Goal: Information Seeking & Learning: Check status

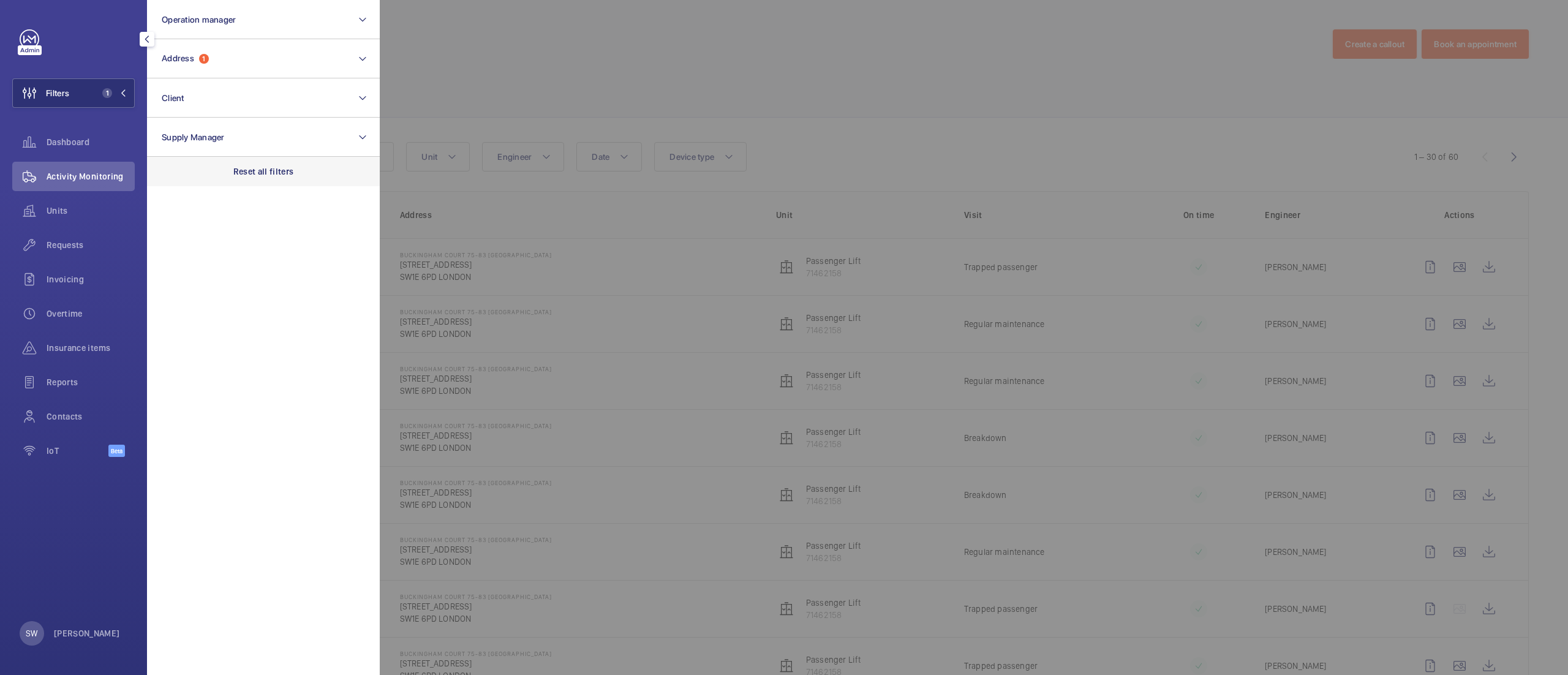
click at [257, 166] on p "Reset all filters" at bounding box center [264, 172] width 61 height 12
click at [101, 242] on span "Requests" at bounding box center [90, 245] width 88 height 12
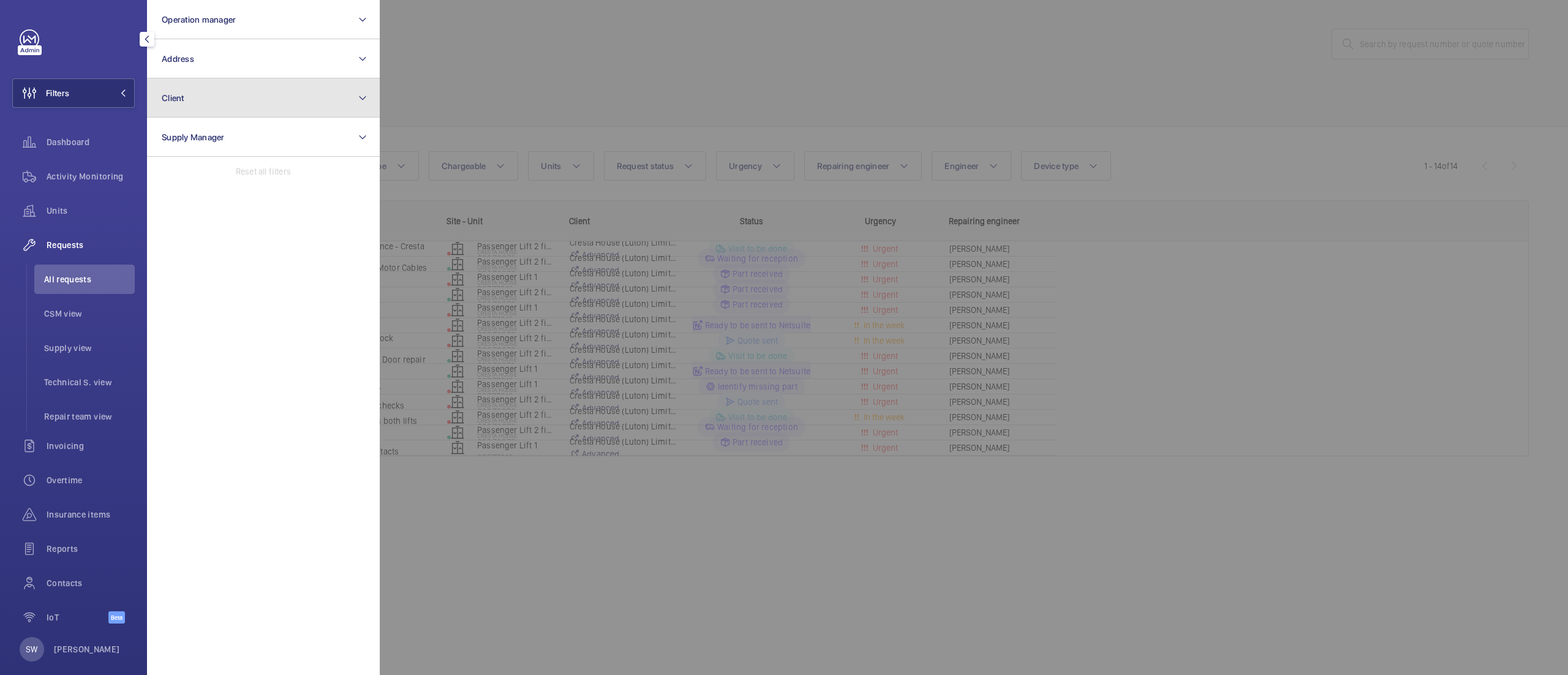
click at [258, 105] on button "Client" at bounding box center [264, 98] width 233 height 39
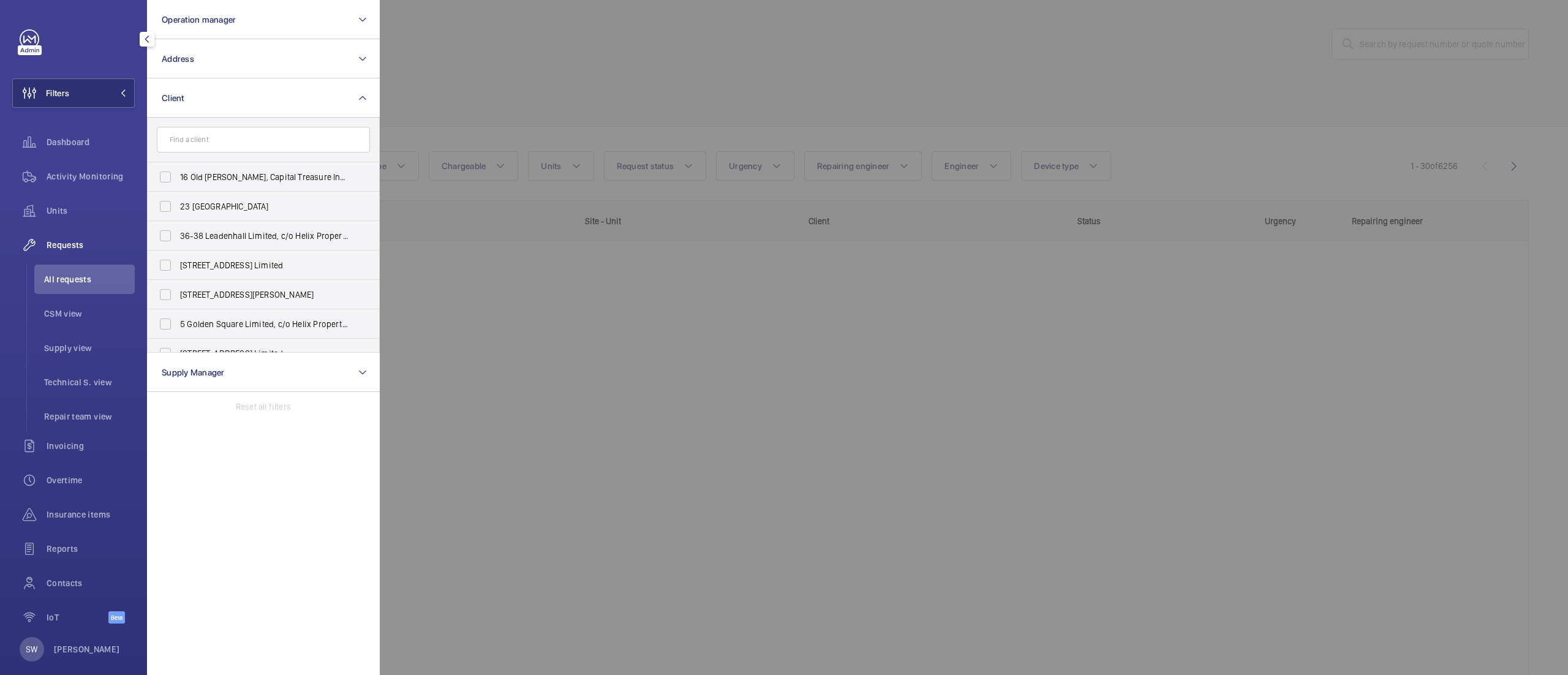
click at [726, 83] on div at bounding box center [1164, 338] width 1568 height 675
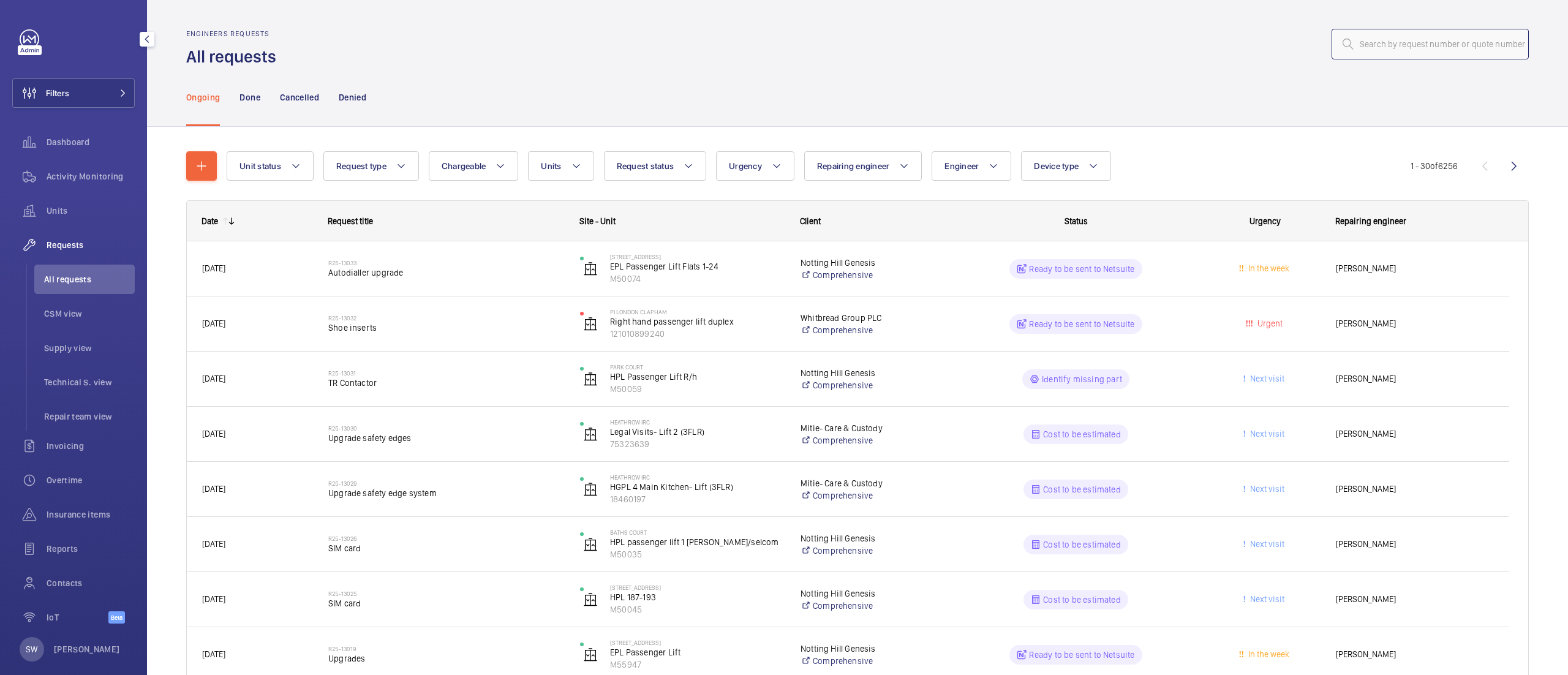
click at [1430, 49] on input "text" at bounding box center [1430, 44] width 197 height 31
paste input "R25-12981"
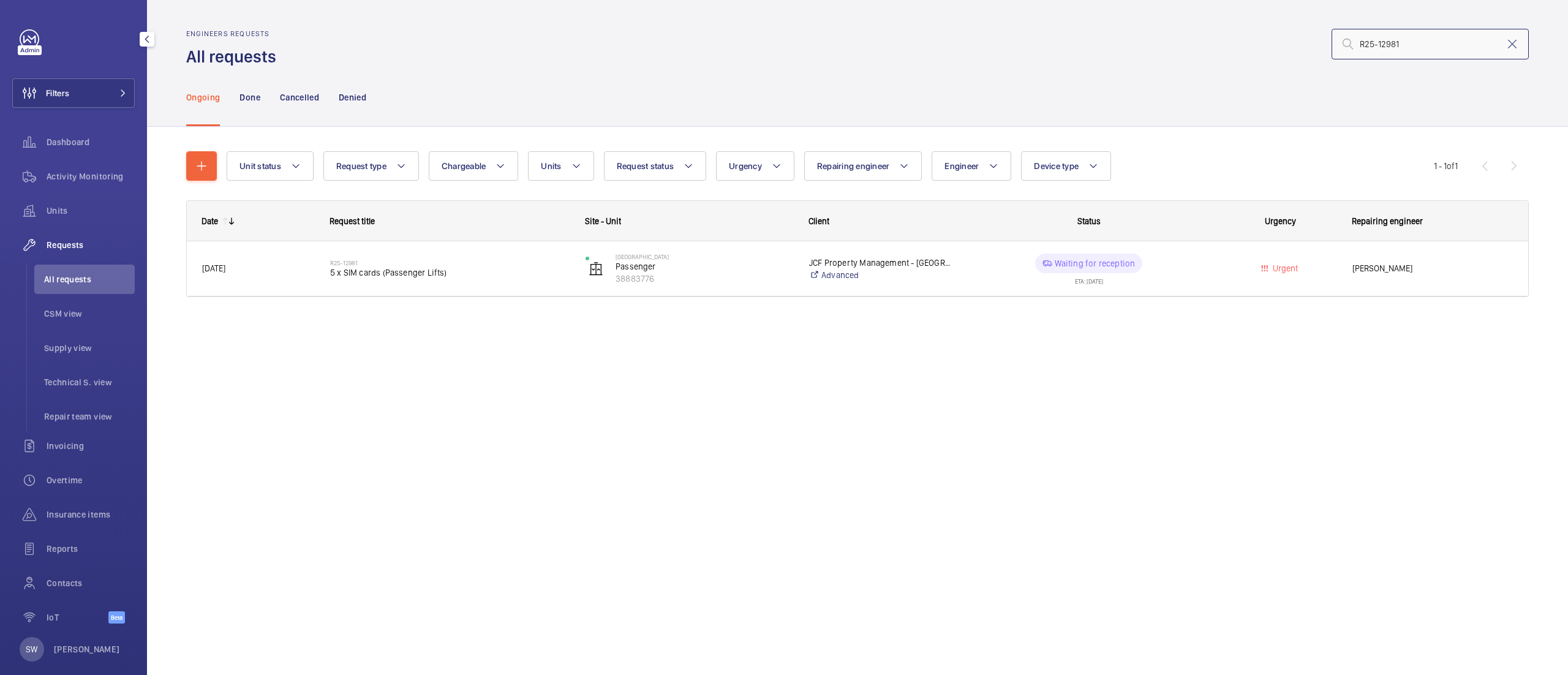
type input "R25-12981"
click at [55, 140] on span "Dashboard" at bounding box center [90, 142] width 88 height 12
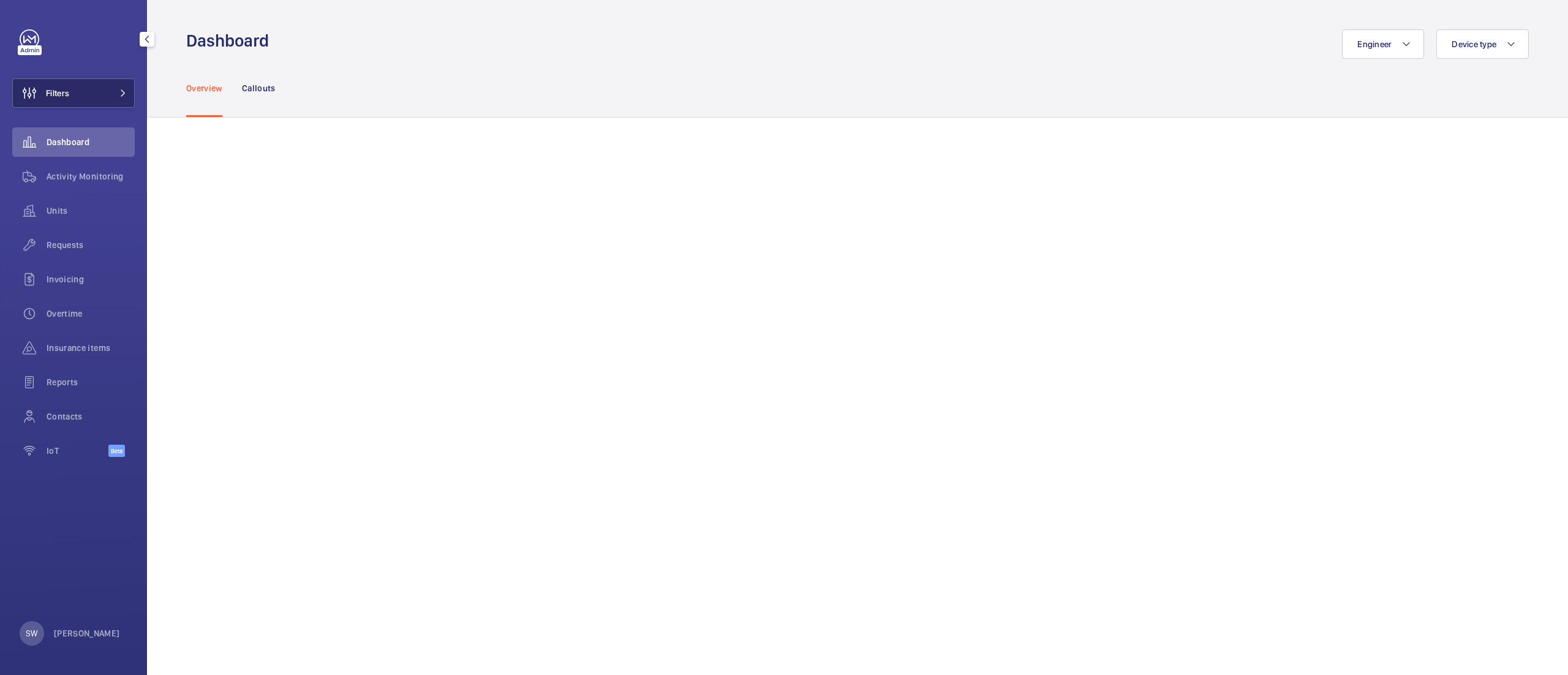
click at [91, 94] on button "Filters" at bounding box center [73, 93] width 123 height 29
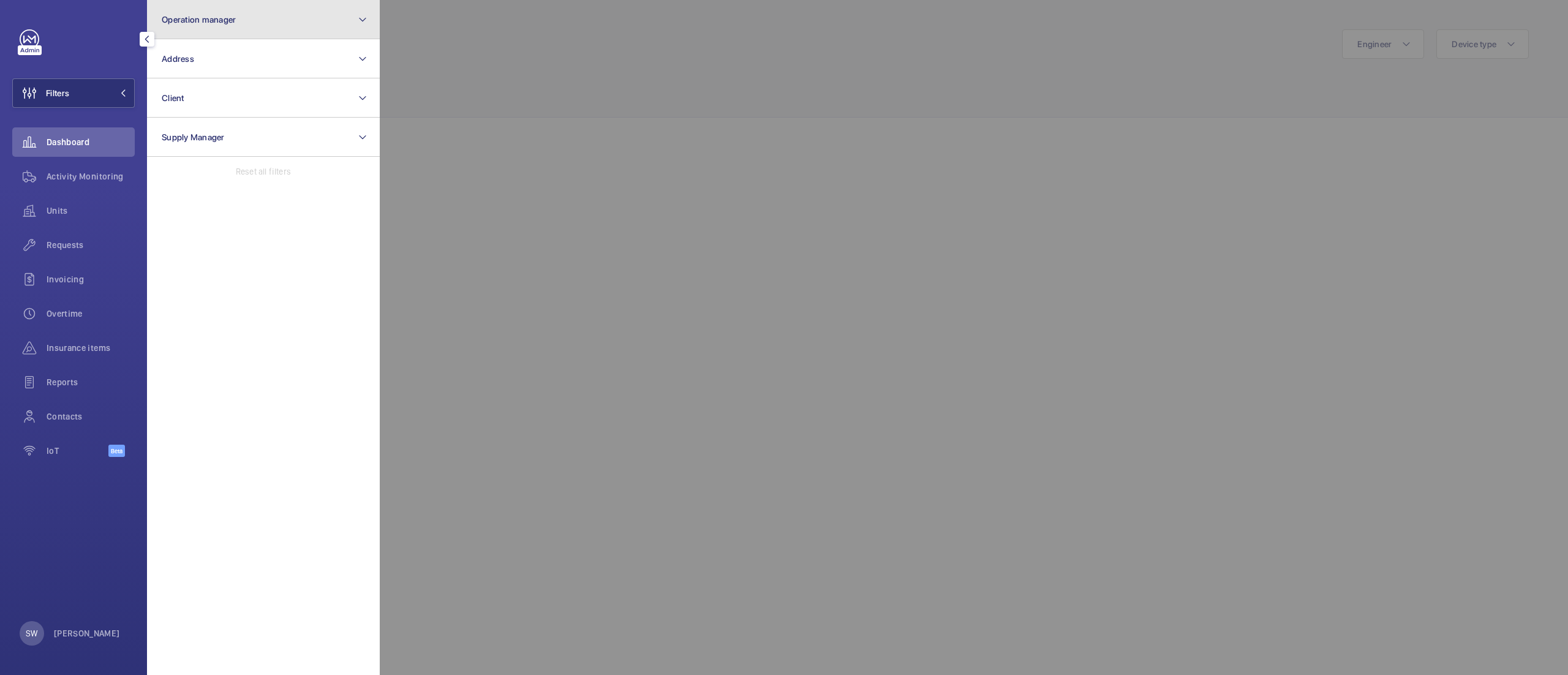
click at [294, 28] on button "Operation manager" at bounding box center [264, 19] width 233 height 39
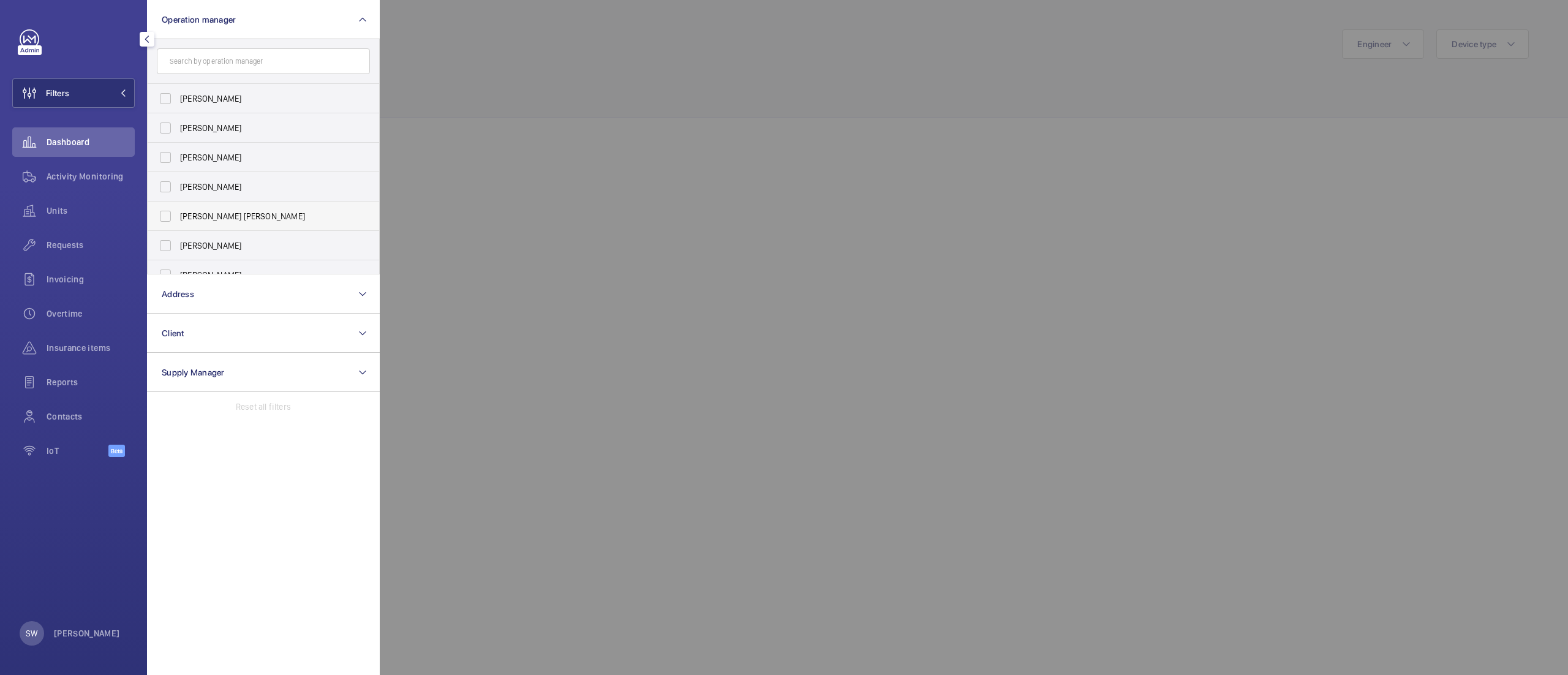
click at [231, 218] on span "[PERSON_NAME] [PERSON_NAME]" at bounding box center [264, 216] width 168 height 12
click at [177, 218] on input "[PERSON_NAME] [PERSON_NAME]" at bounding box center [166, 216] width 25 height 25
checkbox input "true"
click at [587, 294] on div at bounding box center [1164, 338] width 1568 height 675
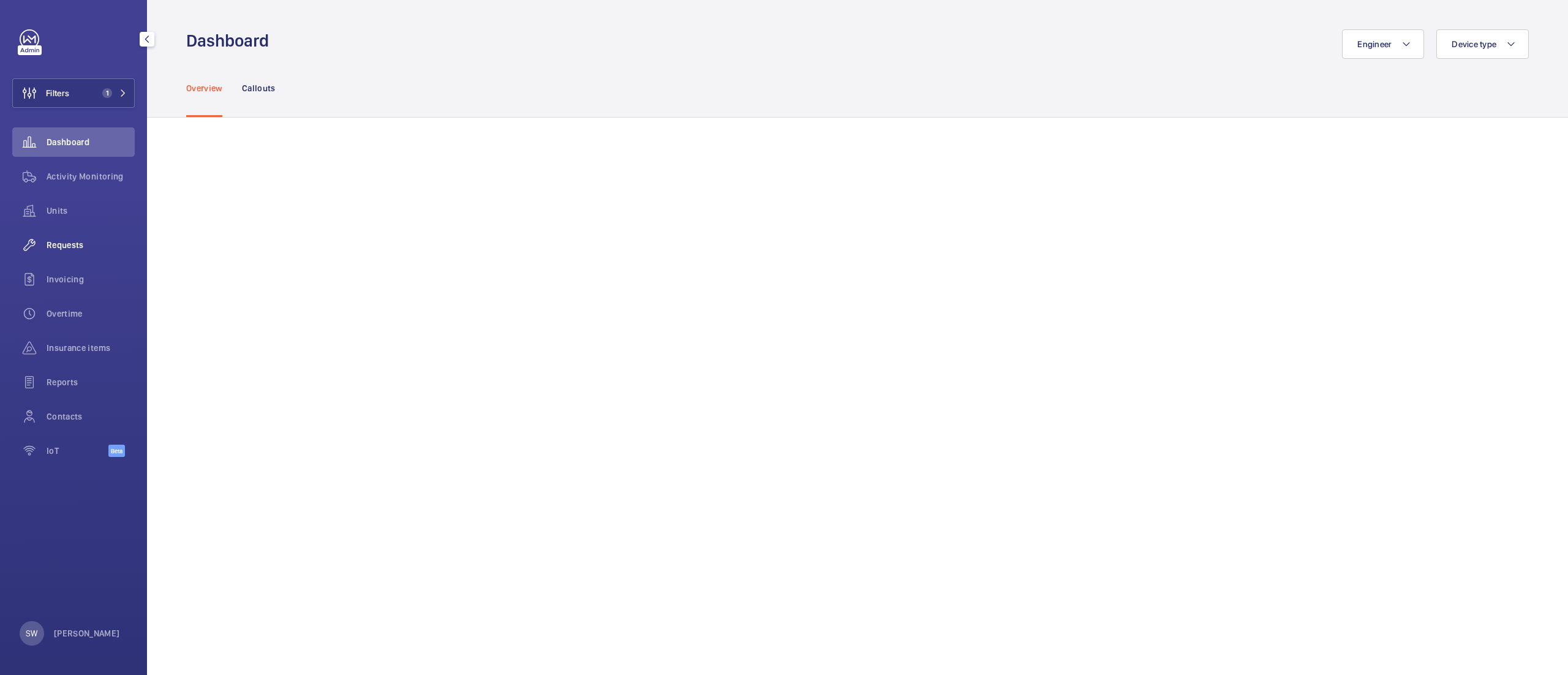
click at [79, 244] on span "Requests" at bounding box center [90, 245] width 88 height 12
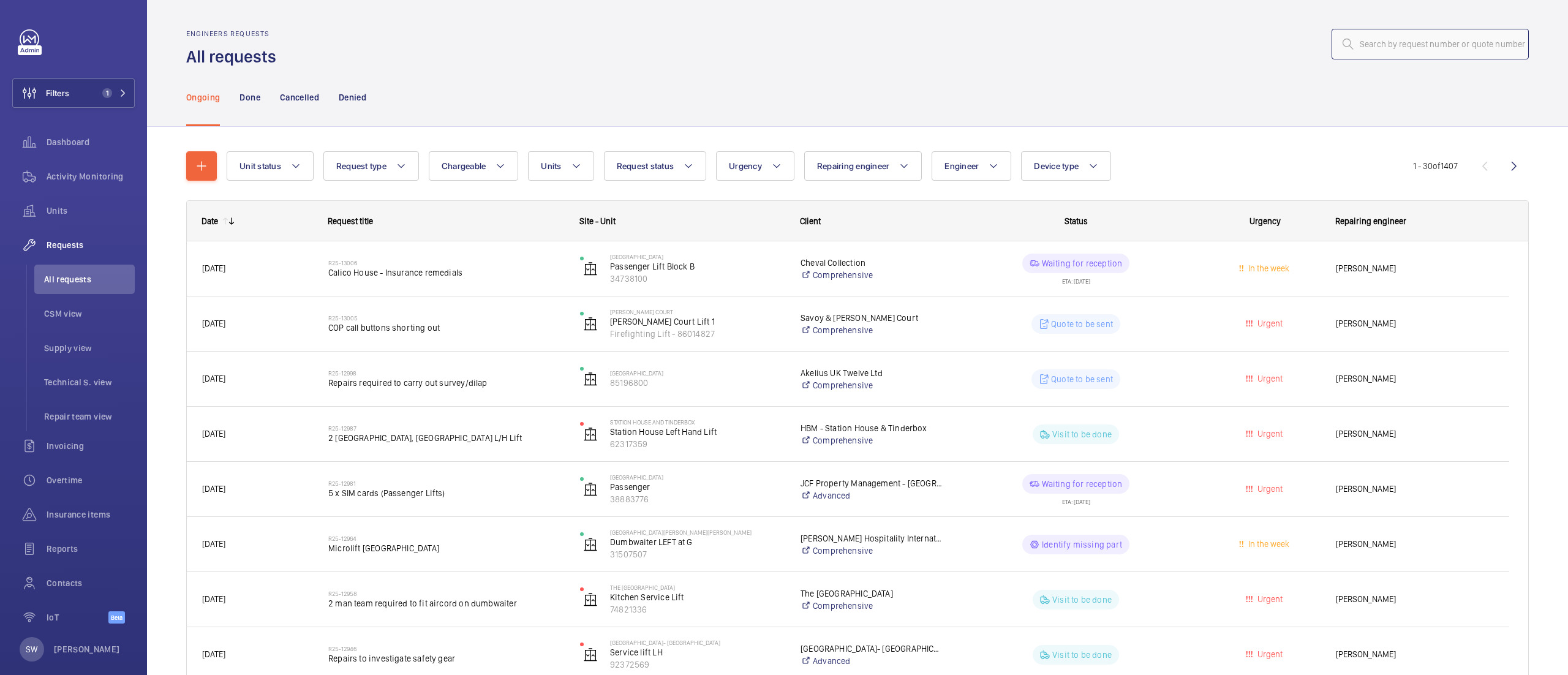
click at [1405, 45] on input "text" at bounding box center [1430, 44] width 197 height 31
paste input "R25-12981"
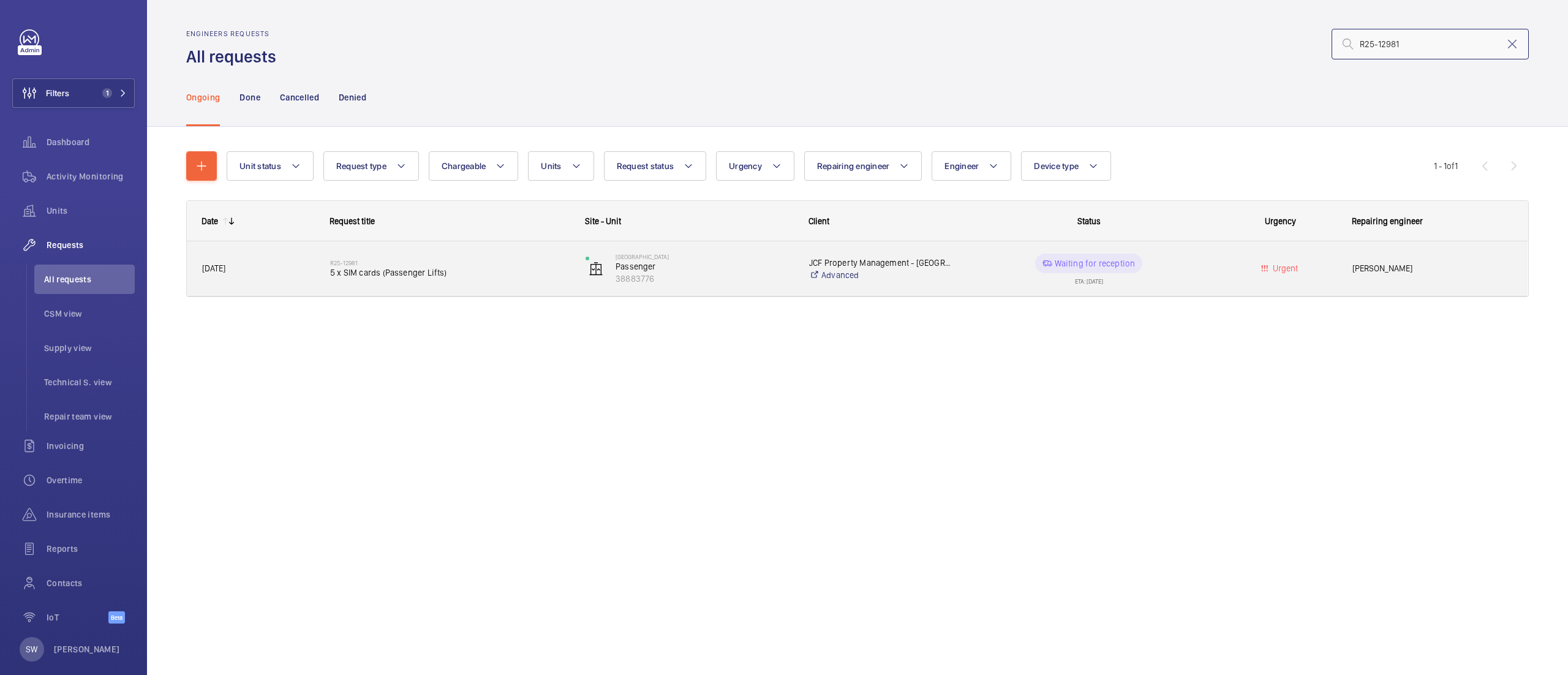
type input "R25-12981"
click at [451, 278] on span "5 x SIM cards (Passenger Lifts)" at bounding box center [450, 272] width 240 height 12
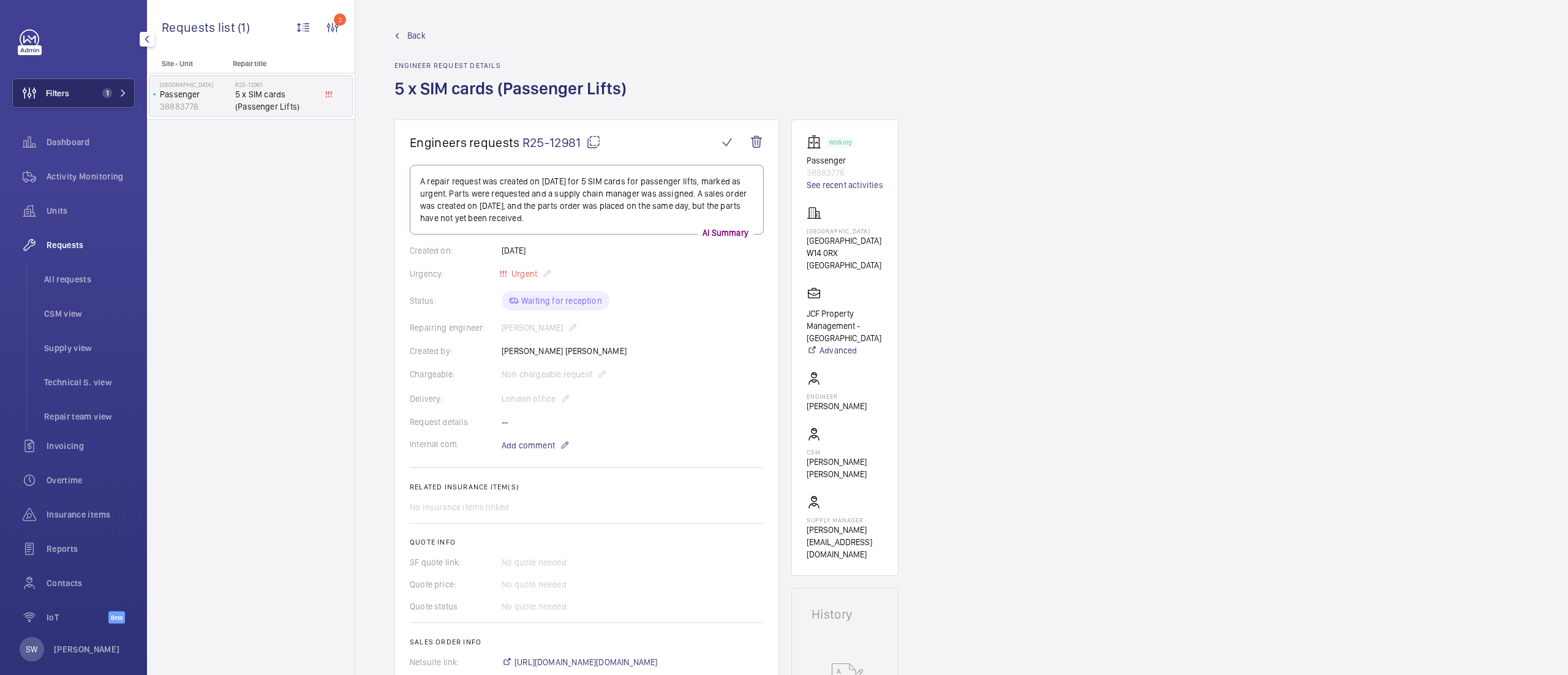
click at [103, 93] on span "1" at bounding box center [107, 93] width 10 height 10
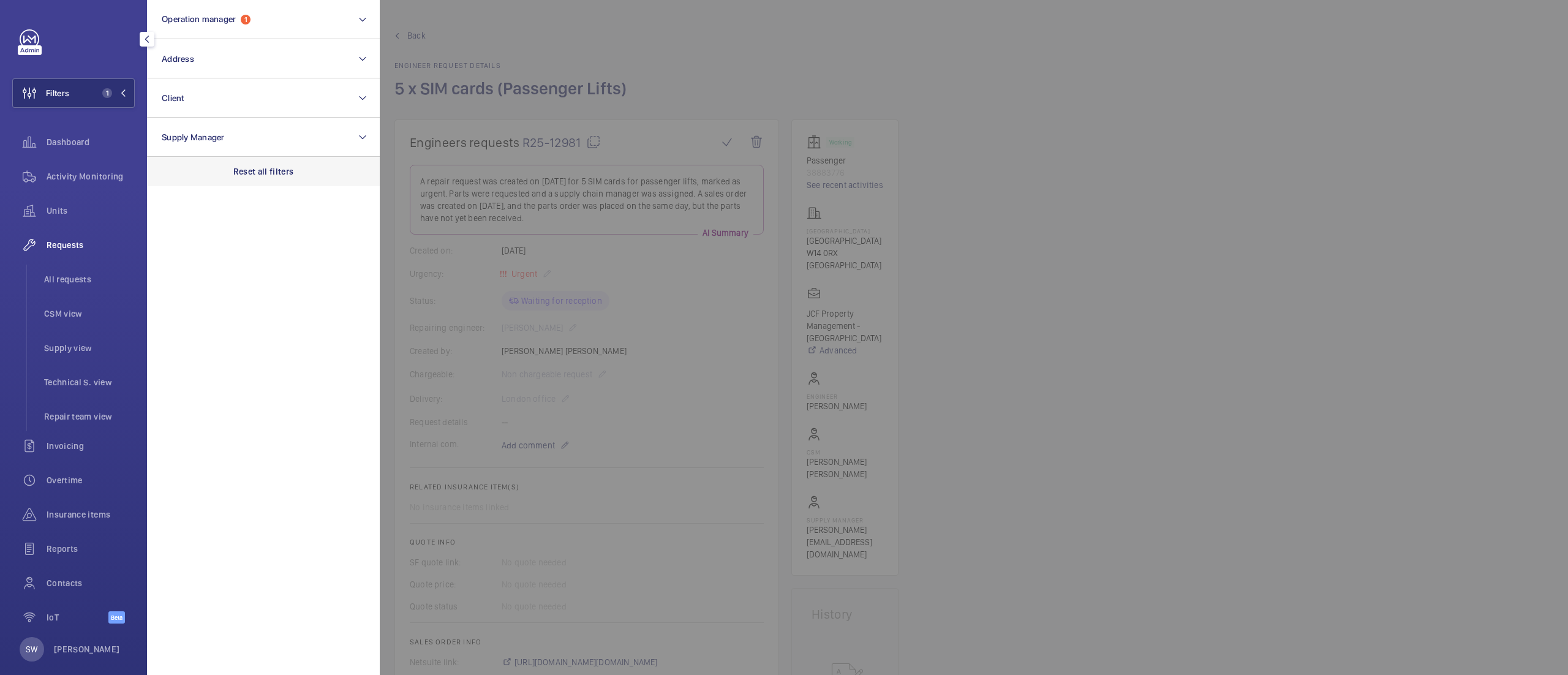
click at [268, 162] on div "Reset all filters" at bounding box center [264, 171] width 233 height 29
click at [233, 56] on button "Address" at bounding box center [264, 58] width 233 height 39
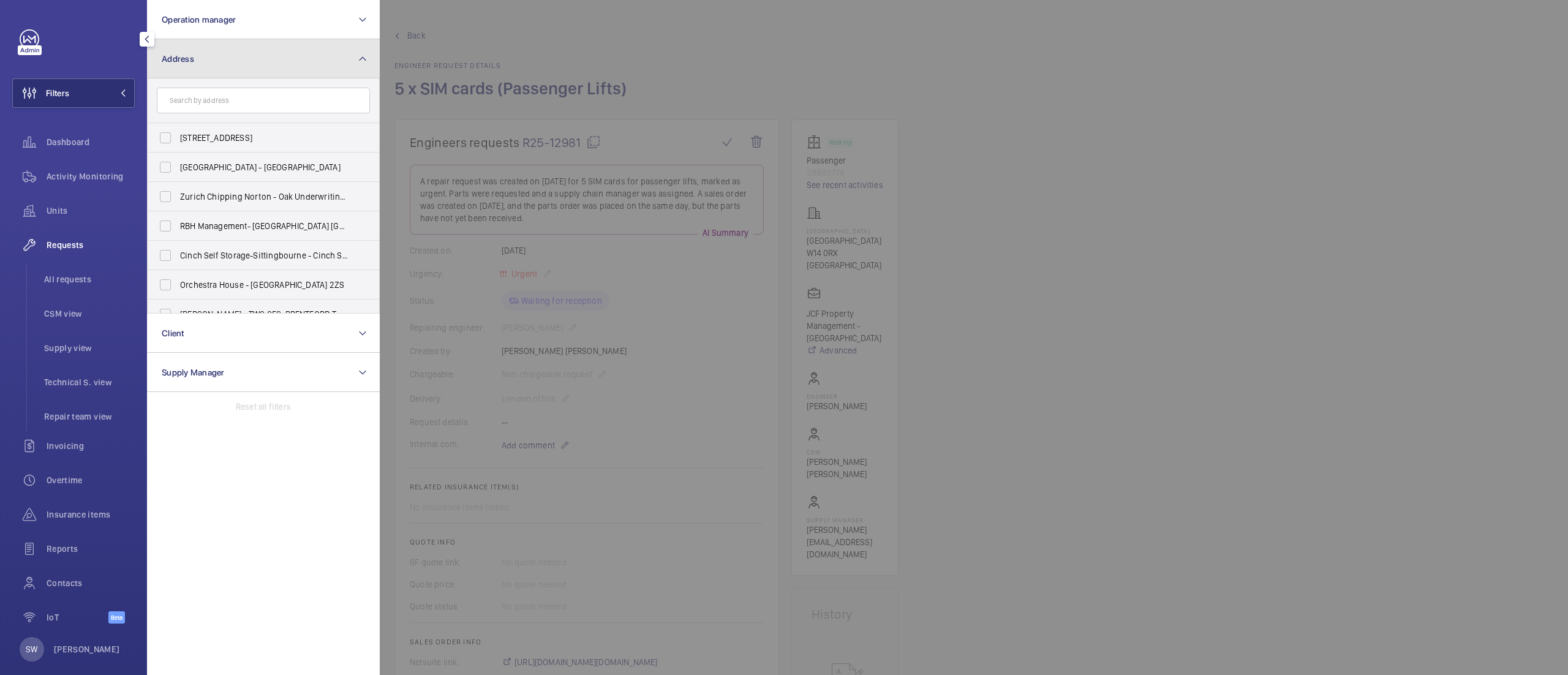
click at [233, 55] on button "Address" at bounding box center [264, 58] width 233 height 39
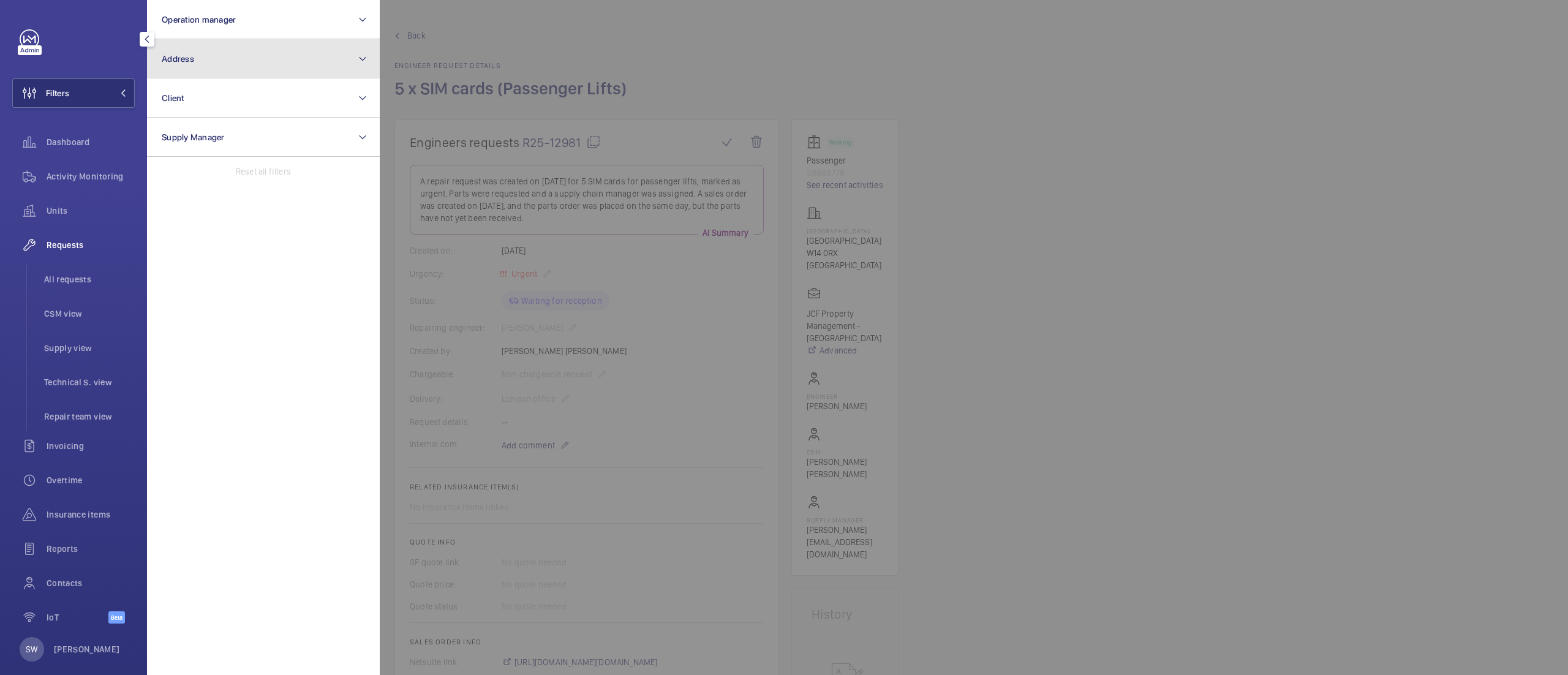
click at [231, 58] on button "Address" at bounding box center [264, 58] width 233 height 39
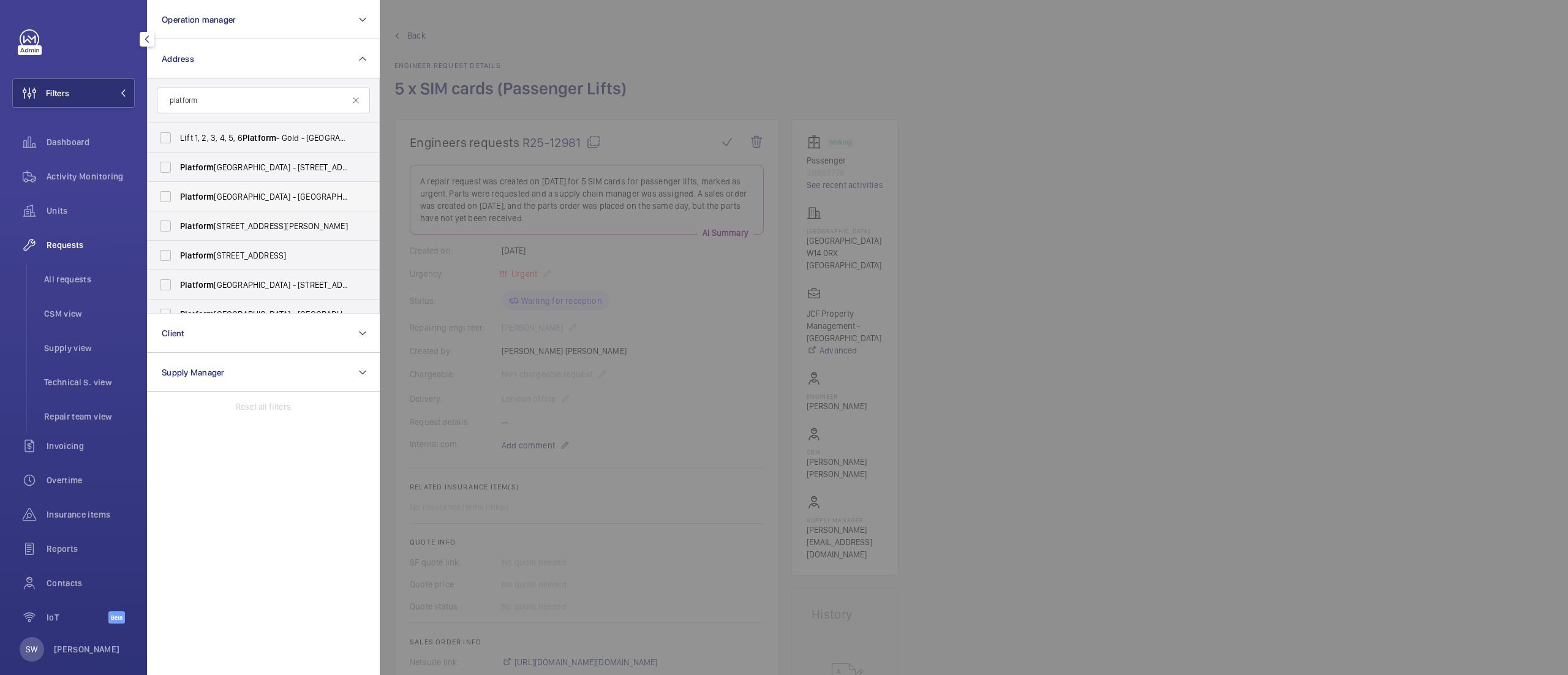
type input "platform"
click at [273, 190] on span "Platform [GEOGRAPHIC_DATA] - [GEOGRAPHIC_DATA]" at bounding box center [264, 196] width 168 height 12
click at [177, 190] on input "Platform [GEOGRAPHIC_DATA] - [GEOGRAPHIC_DATA]" at bounding box center [166, 196] width 25 height 25
checkbox input "true"
click at [268, 90] on input "platform" at bounding box center [263, 101] width 213 height 26
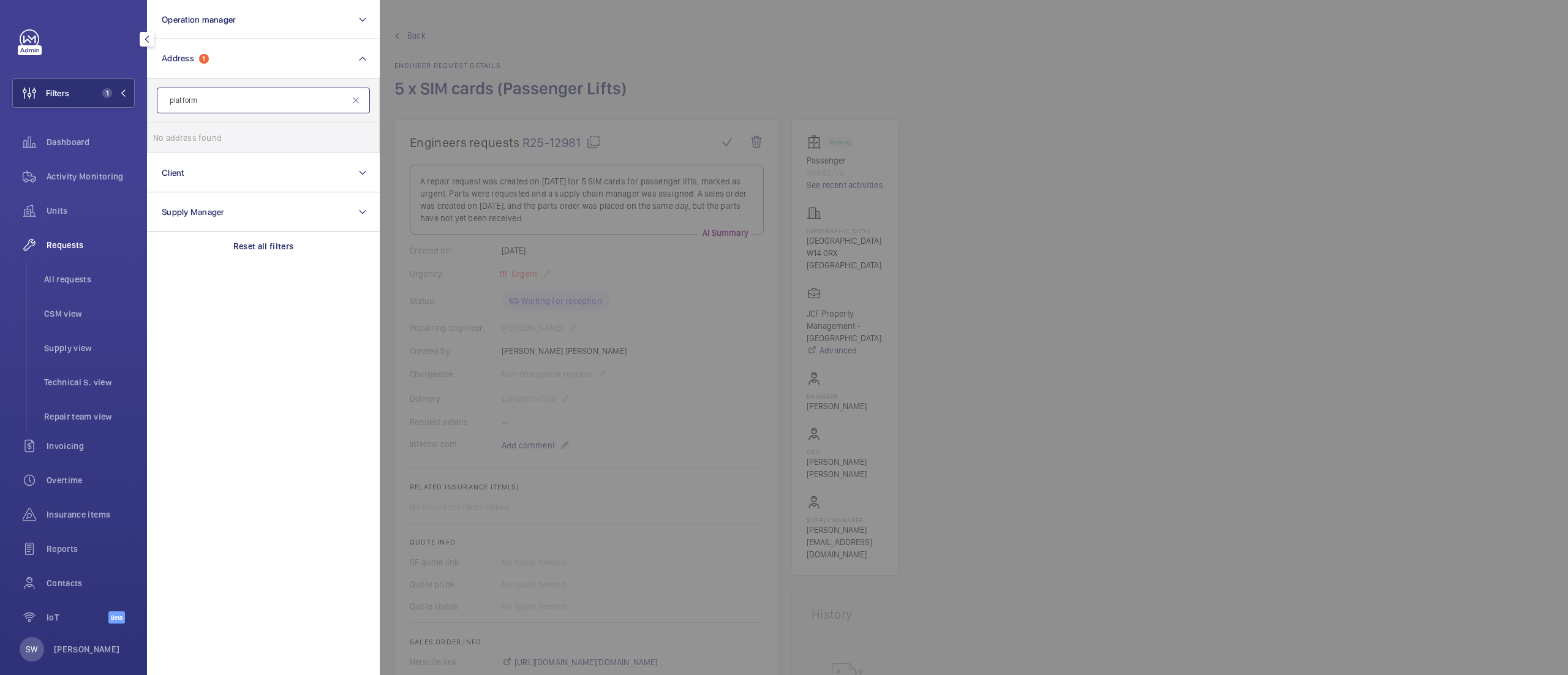
type input "platform"
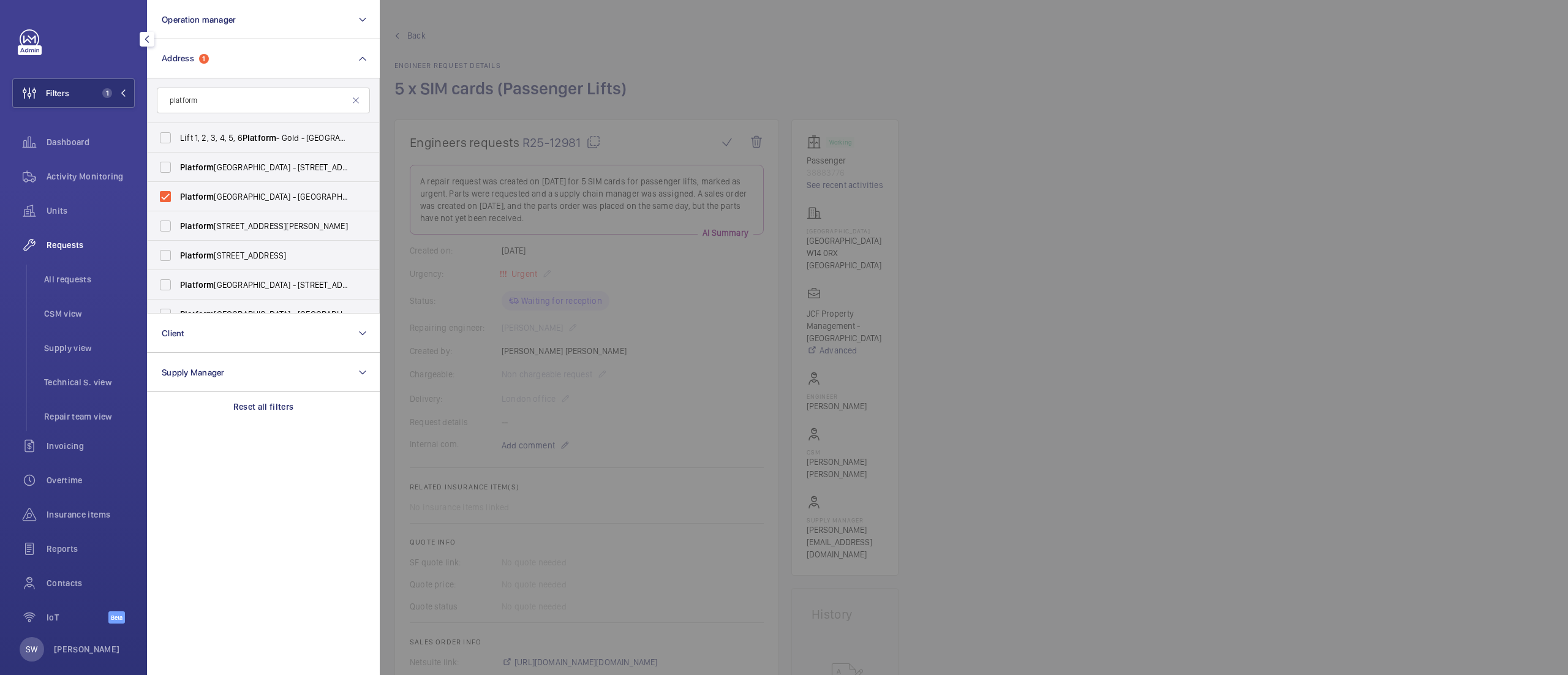
click at [1149, 287] on div at bounding box center [1164, 338] width 1568 height 675
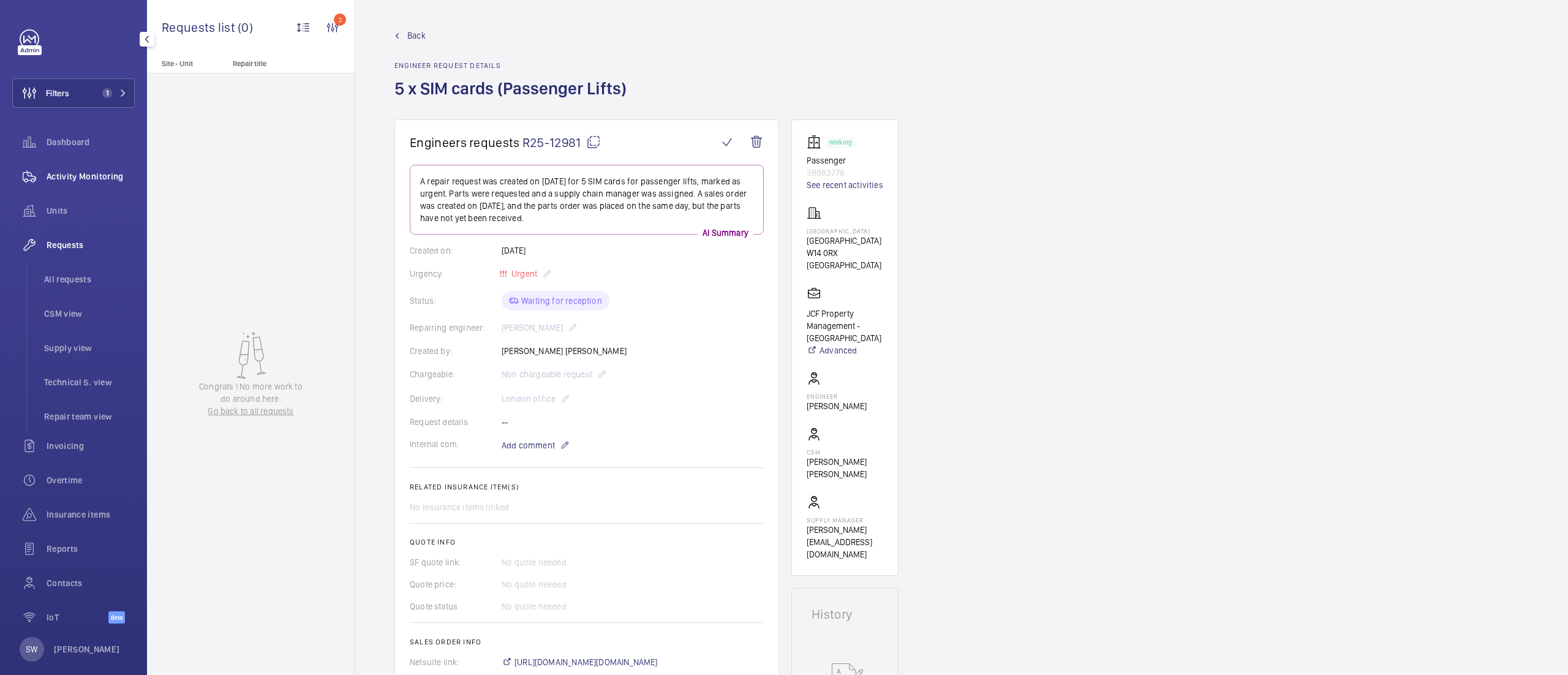
click at [96, 183] on div "Activity Monitoring" at bounding box center [73, 176] width 123 height 29
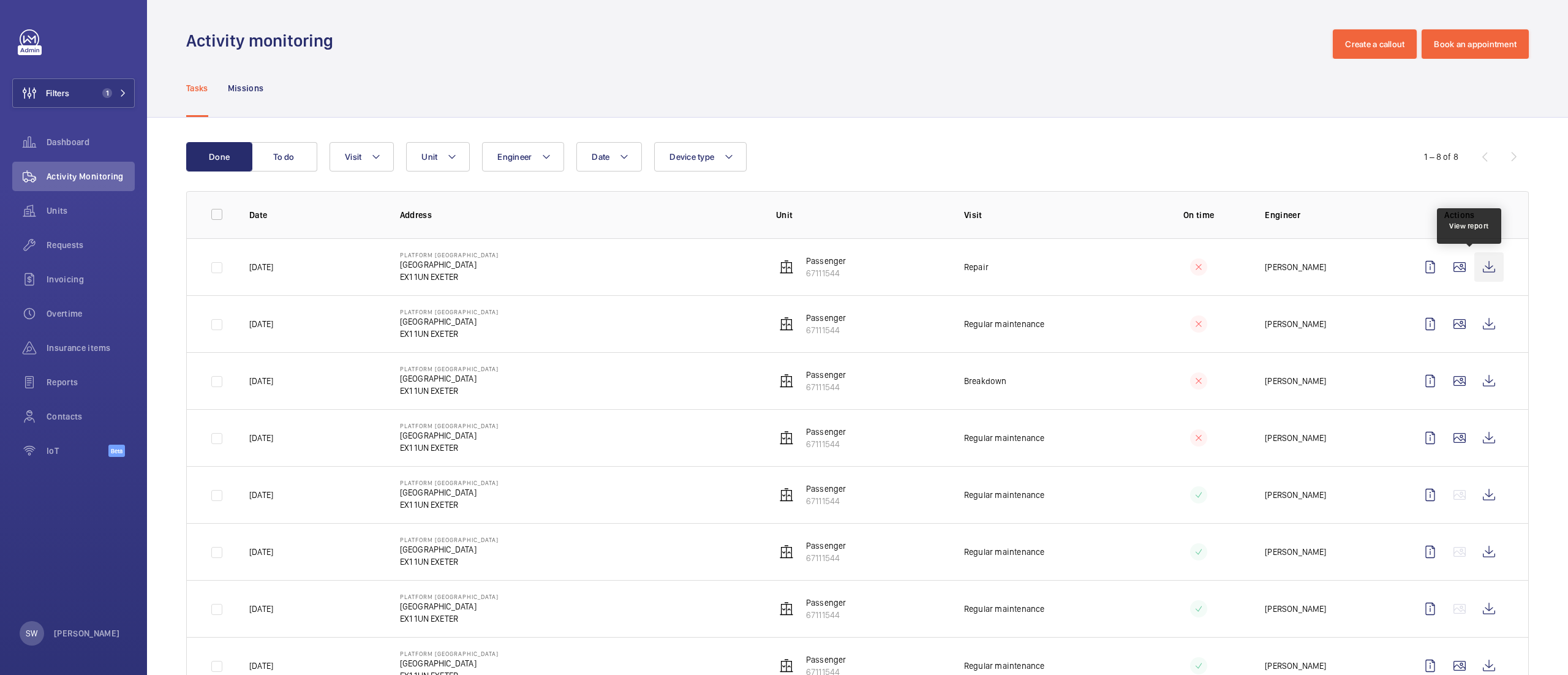
click at [1475, 267] on wm-front-icon-button at bounding box center [1489, 267] width 29 height 29
click at [303, 160] on button "To do" at bounding box center [284, 157] width 66 height 29
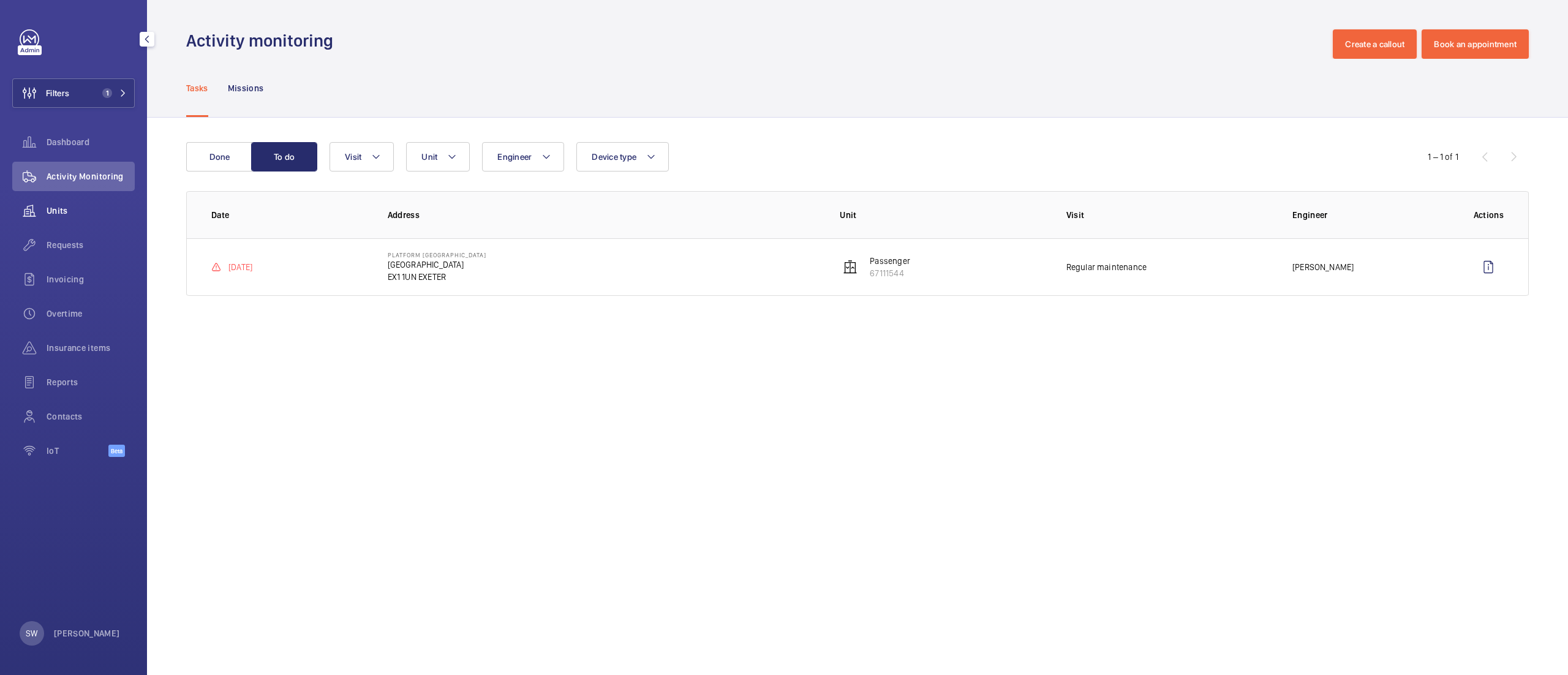
click at [99, 216] on div "Units" at bounding box center [73, 210] width 123 height 29
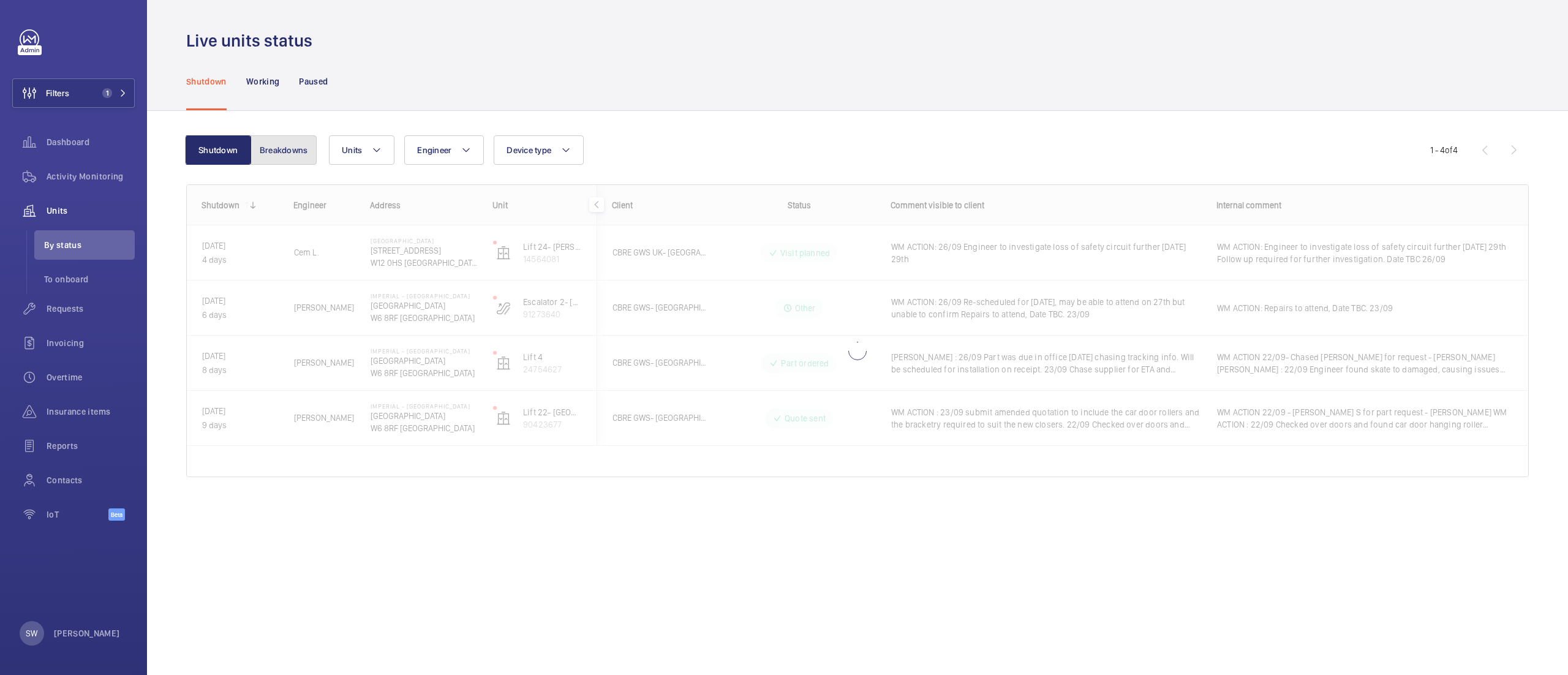
click at [286, 144] on button "Breakdowns" at bounding box center [283, 150] width 66 height 29
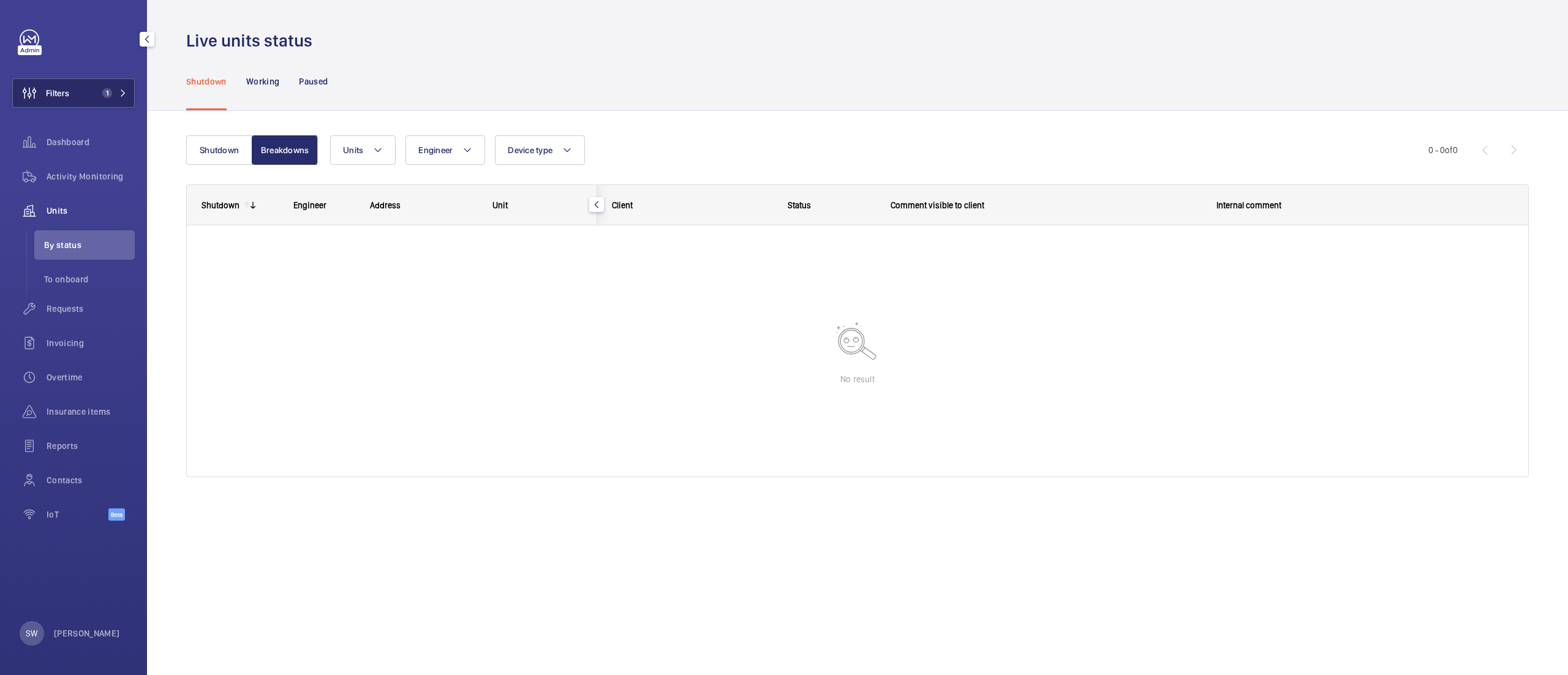
click at [105, 90] on span "1" at bounding box center [107, 93] width 10 height 10
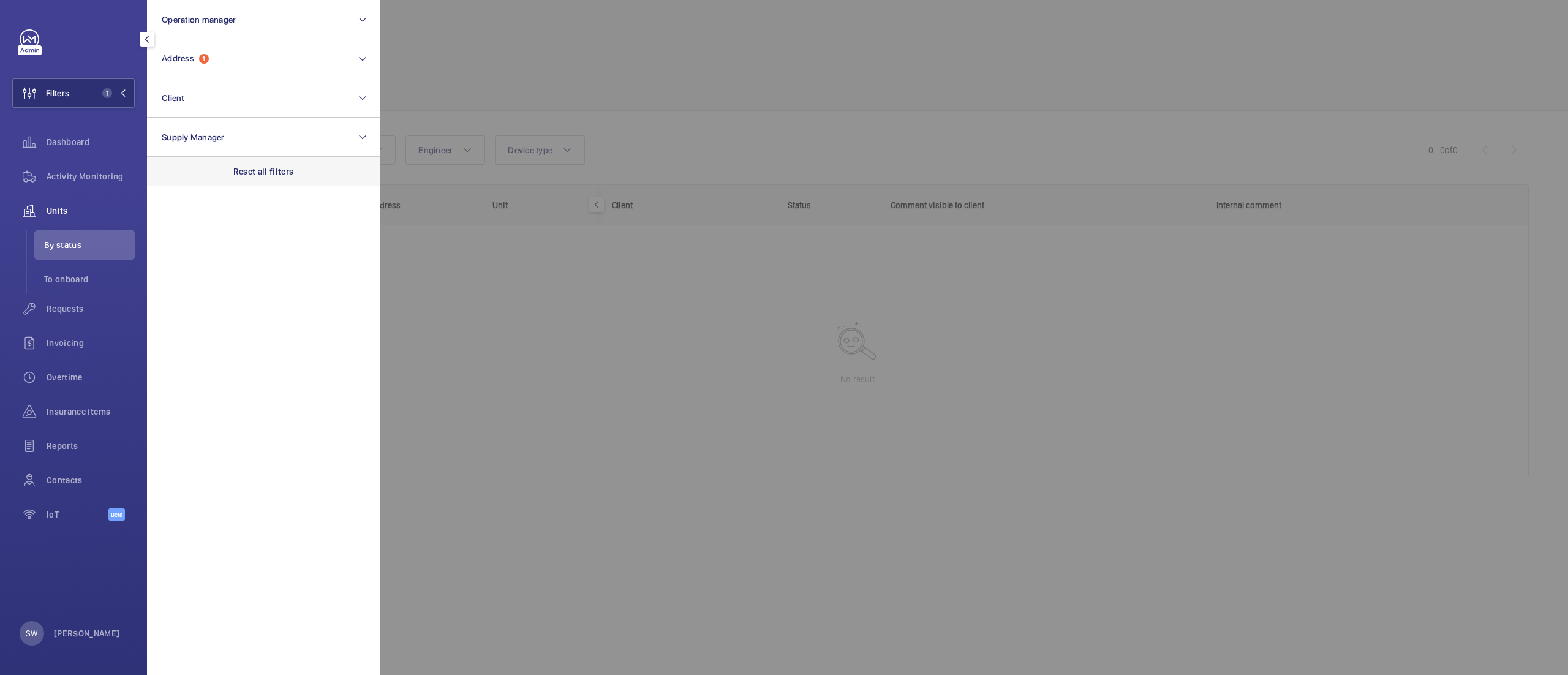
click at [280, 163] on div "Reset all filters" at bounding box center [264, 171] width 233 height 29
click at [212, 63] on button "Address" at bounding box center [264, 58] width 233 height 39
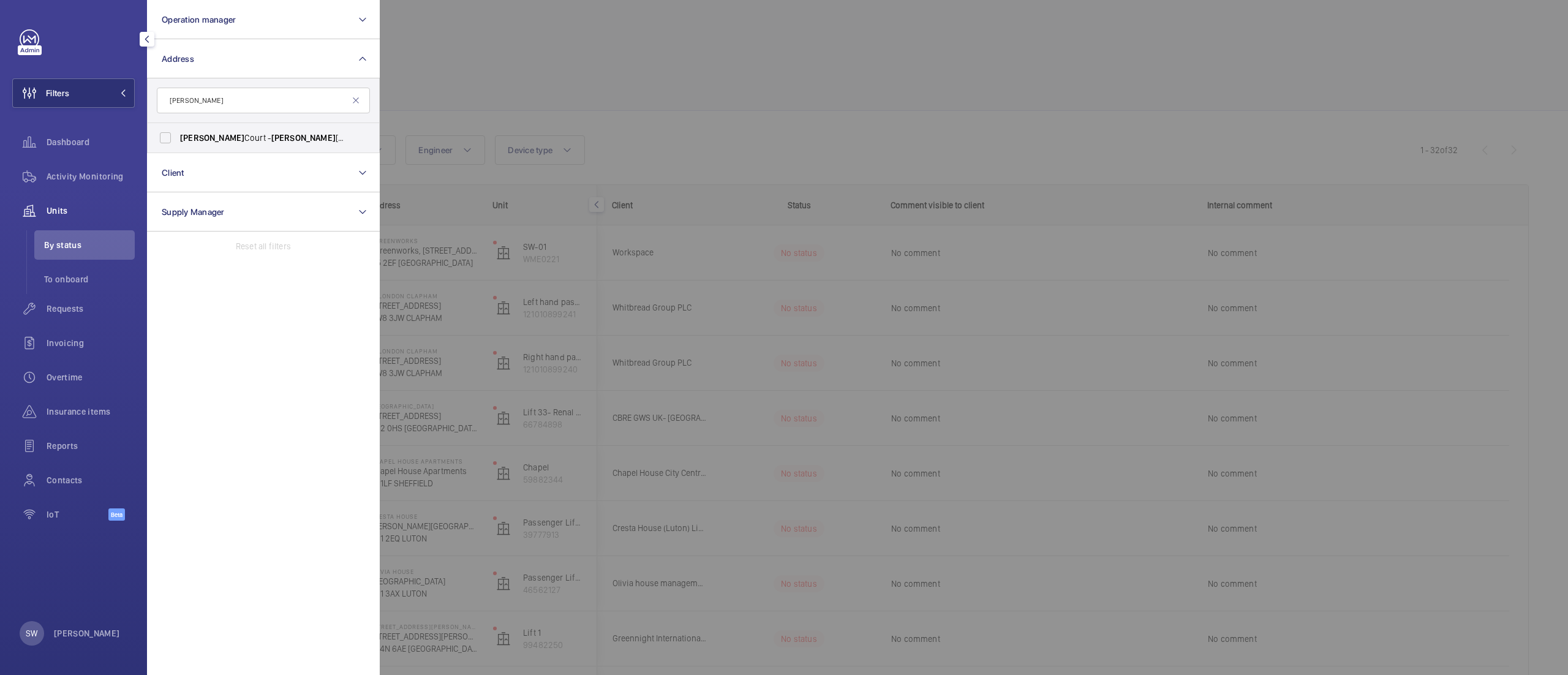
type input "[PERSON_NAME]"
click at [270, 125] on label "[STREET_ADDRESS]" at bounding box center [254, 138] width 213 height 29
click at [177, 125] on input "[STREET_ADDRESS]" at bounding box center [166, 138] width 25 height 25
checkbox input "true"
click at [692, 121] on div at bounding box center [1164, 338] width 1568 height 675
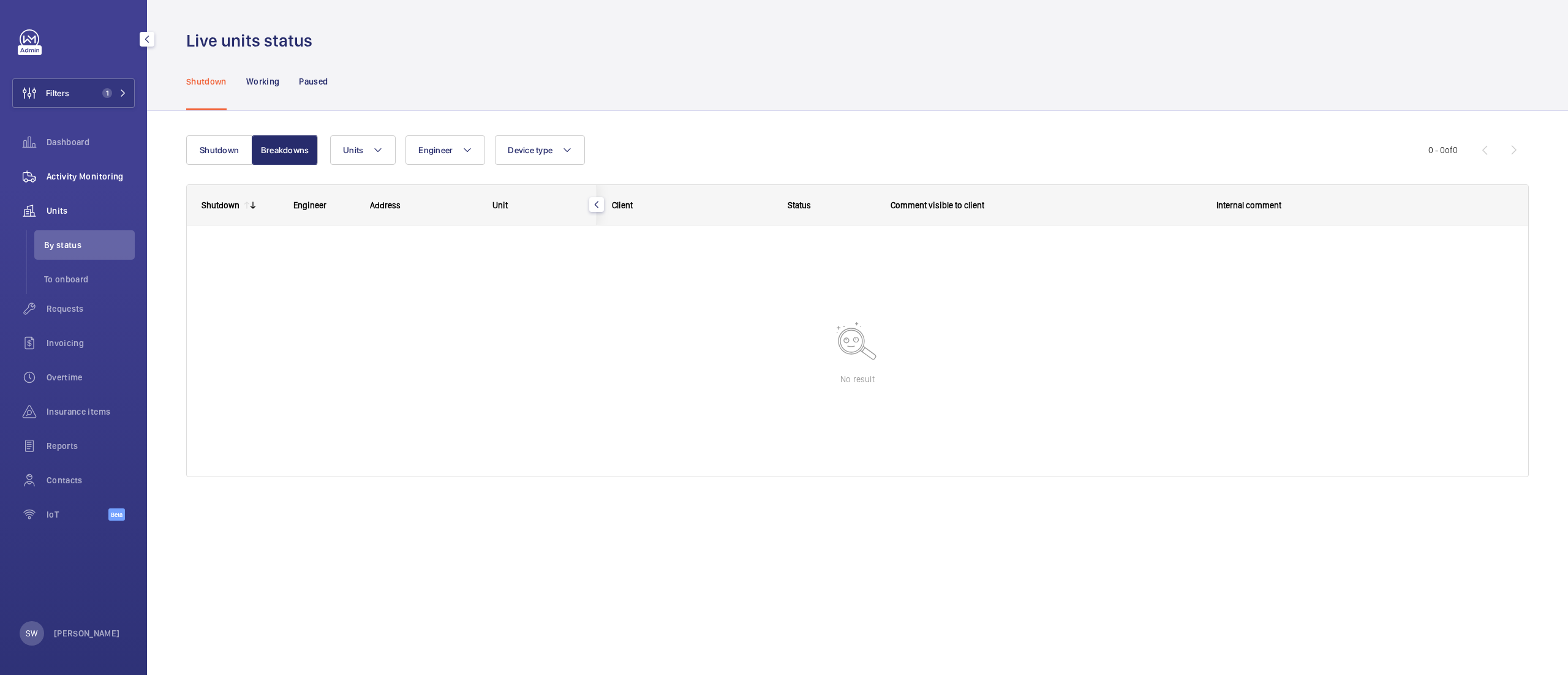
click at [84, 183] on div "Activity Monitoring" at bounding box center [73, 176] width 123 height 29
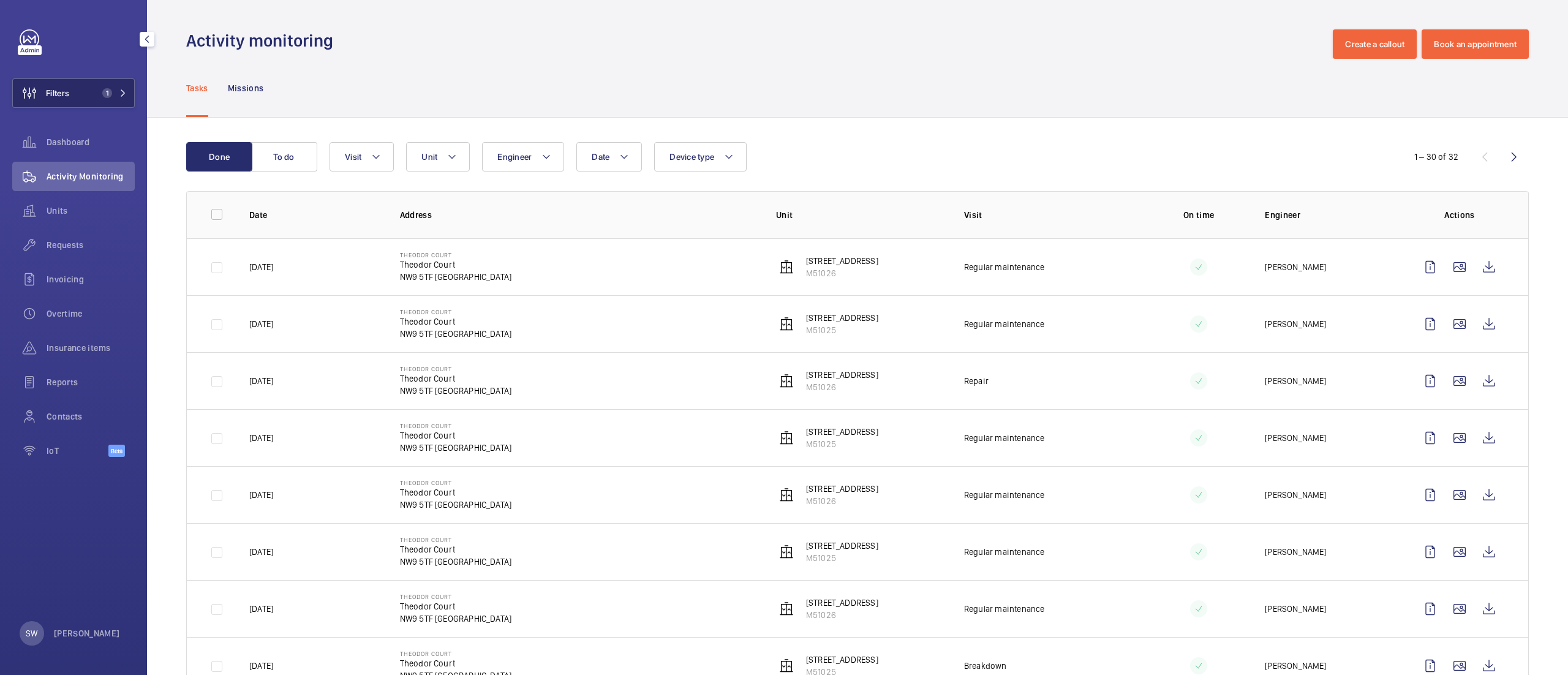
click at [97, 105] on button "Filters 1" at bounding box center [73, 93] width 123 height 29
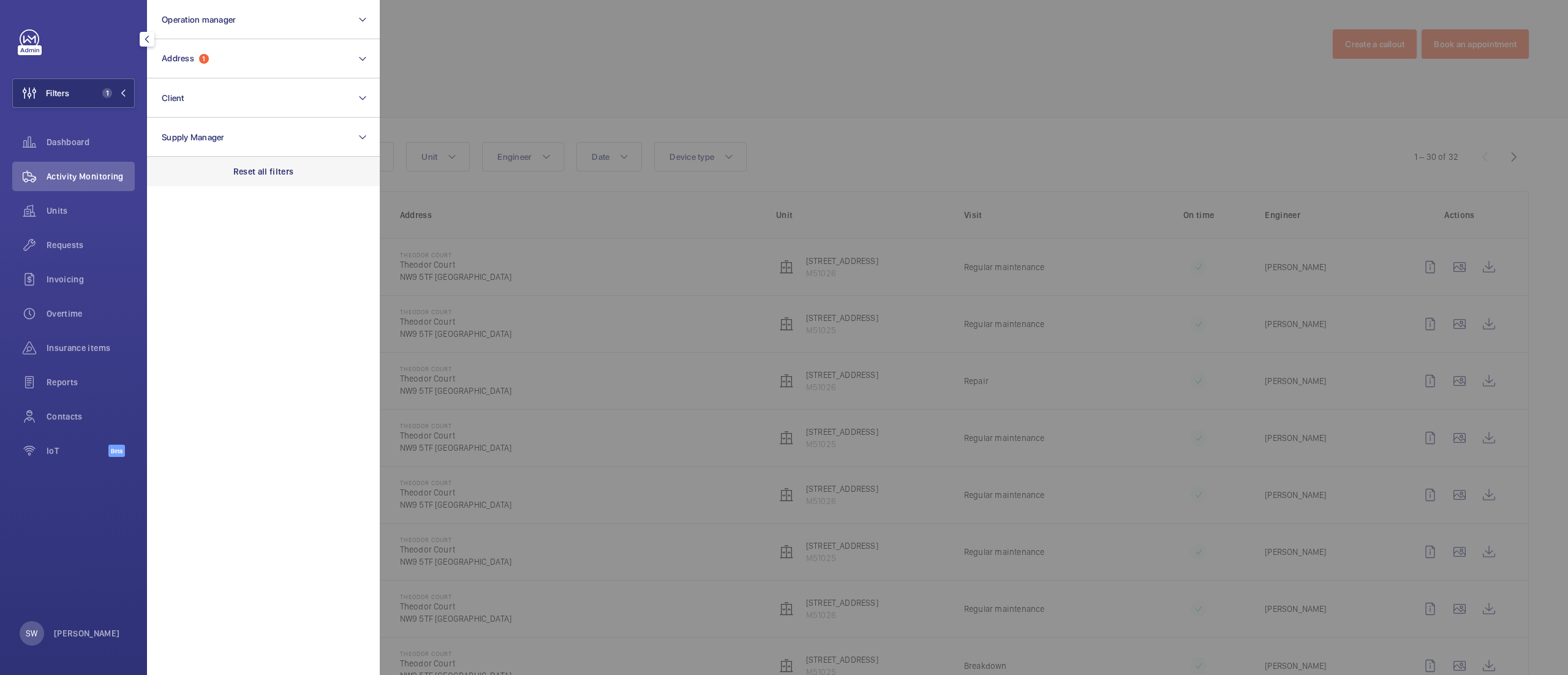
click at [290, 163] on div "Reset all filters" at bounding box center [264, 171] width 233 height 29
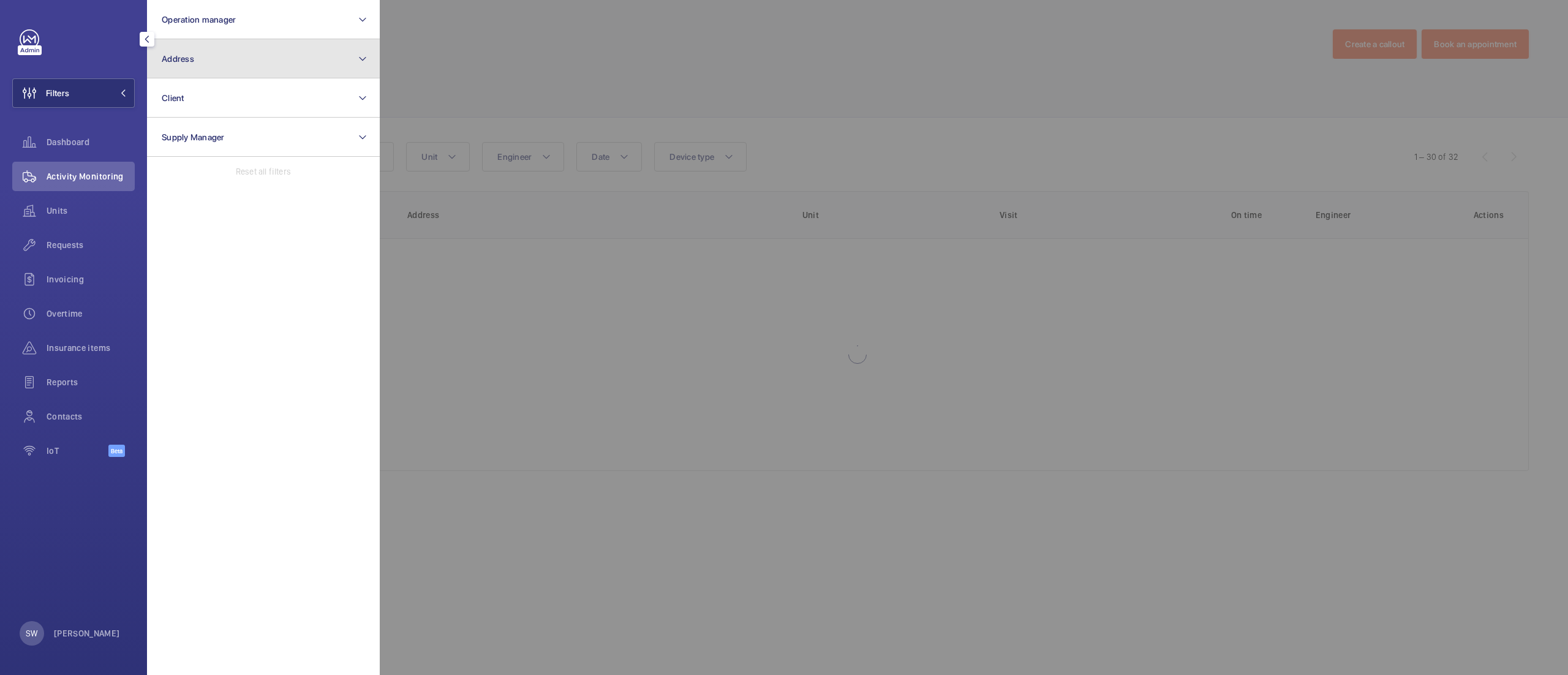
click at [216, 49] on button "Address" at bounding box center [264, 58] width 233 height 39
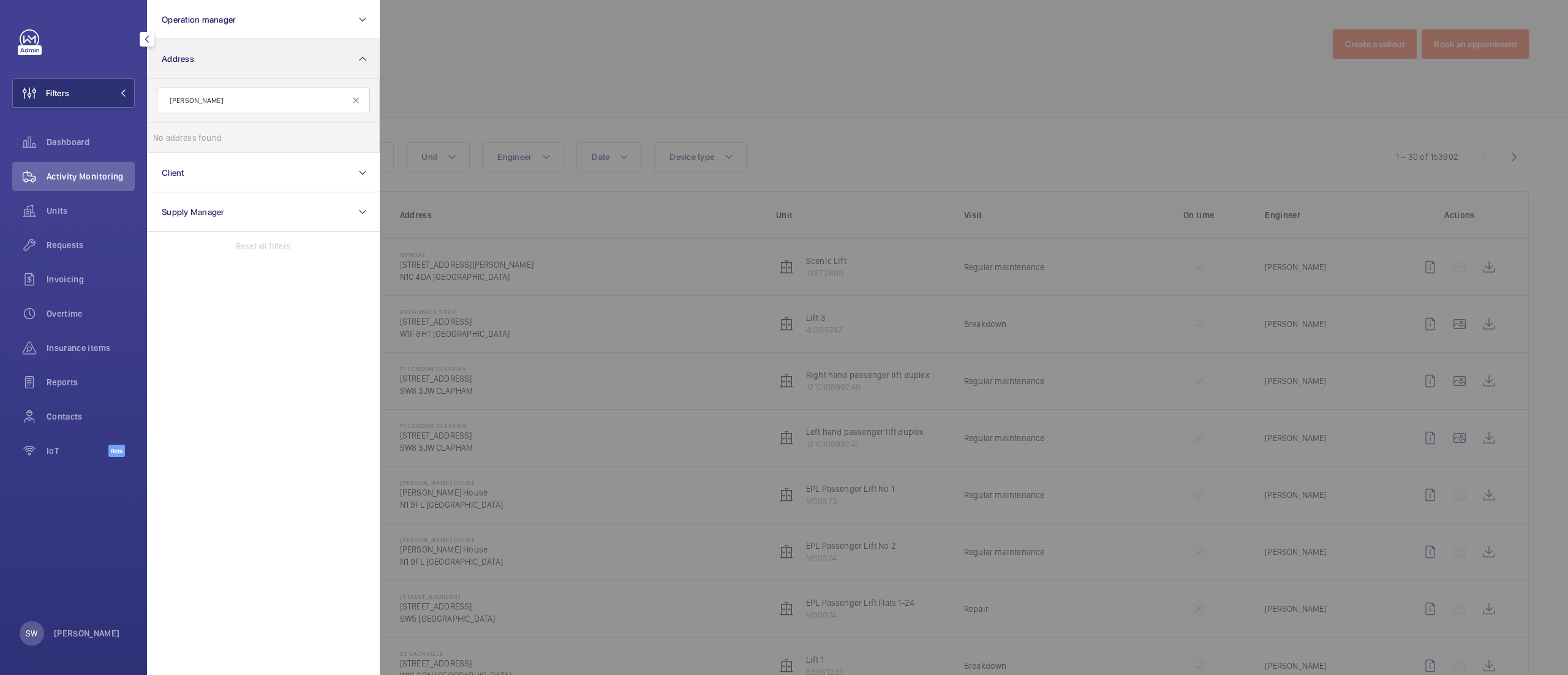
type input "[PERSON_NAME]"
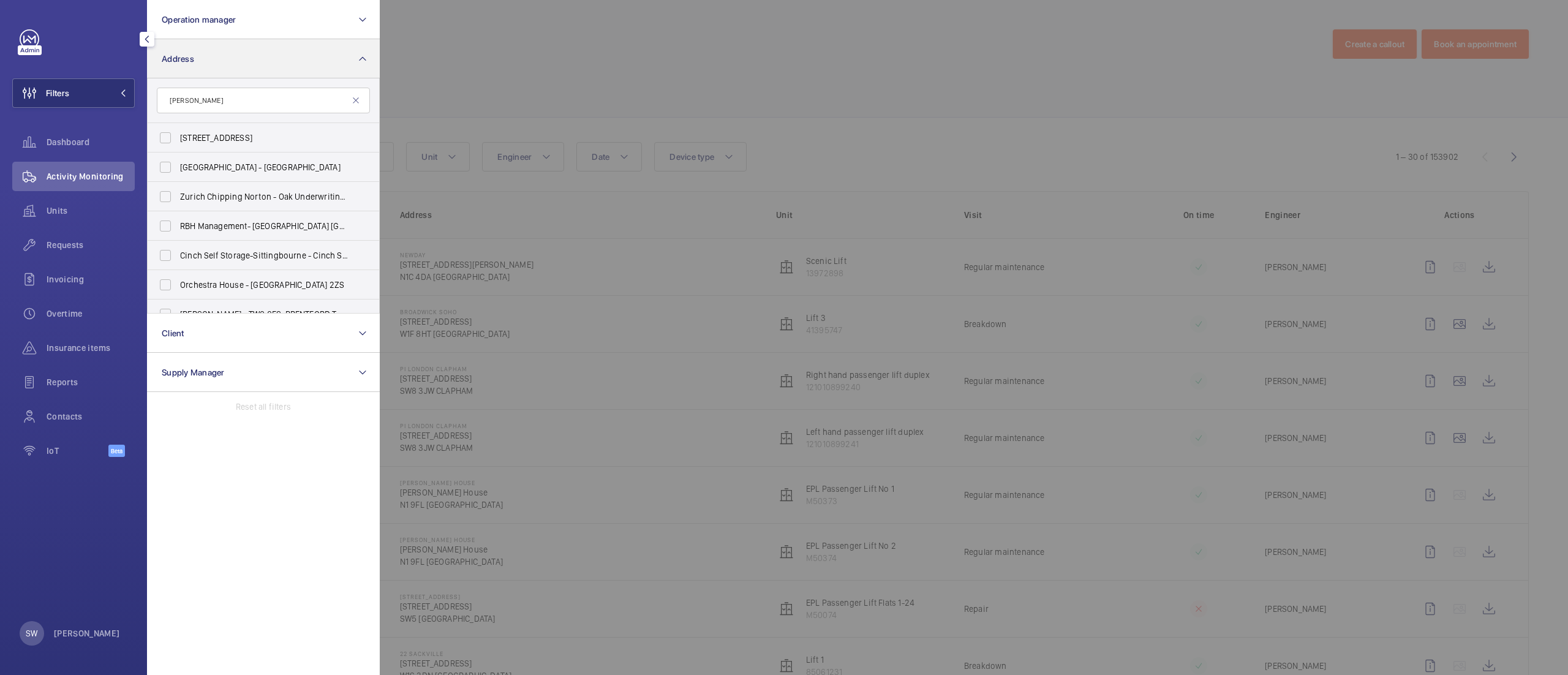
type input "[PERSON_NAME]"
click at [290, 236] on label "Platform, [STREET_ADDRESS][PERSON_NAME]" at bounding box center [254, 229] width 213 height 29
click at [177, 236] on input "Platform, [STREET_ADDRESS][PERSON_NAME]" at bounding box center [166, 230] width 25 height 25
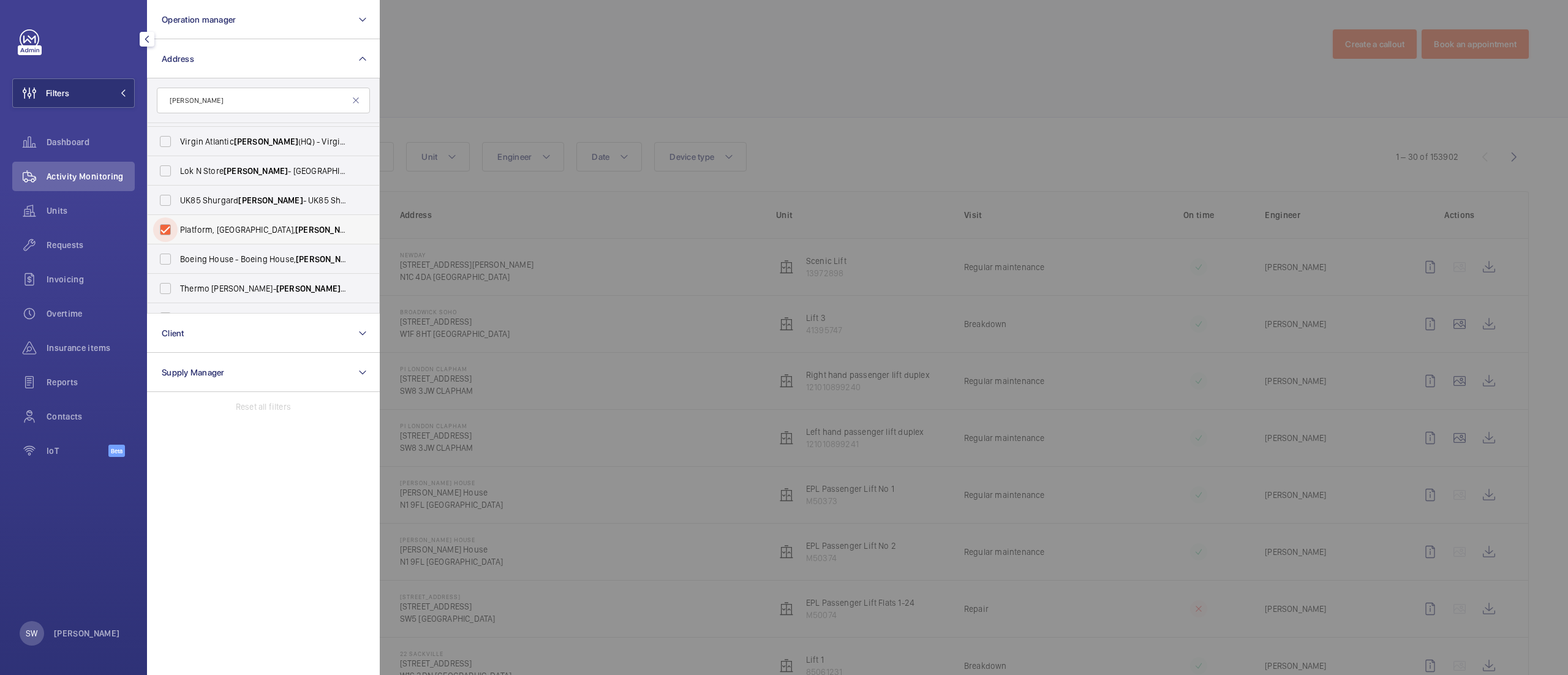
checkbox input "true"
click at [852, 119] on div at bounding box center [1164, 338] width 1568 height 675
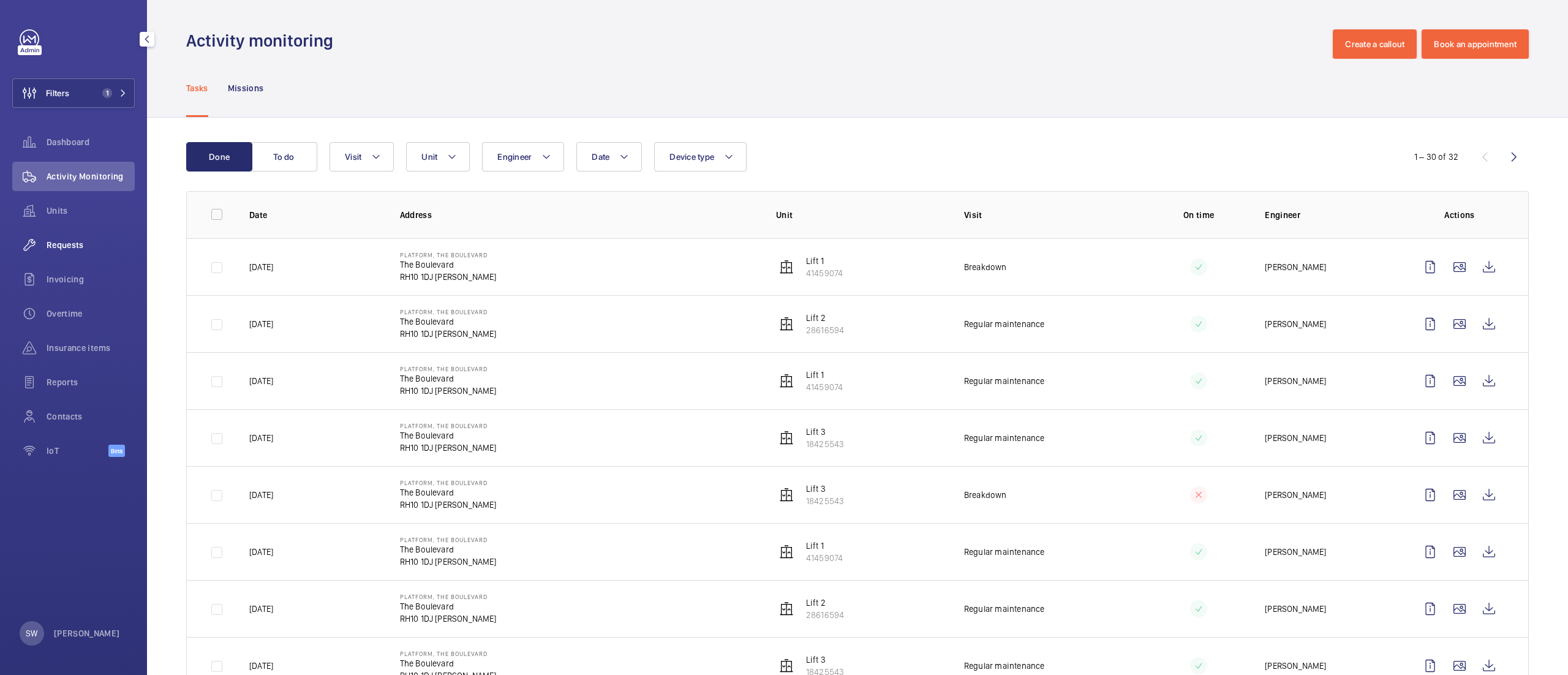
click at [93, 247] on span "Requests" at bounding box center [90, 245] width 88 height 12
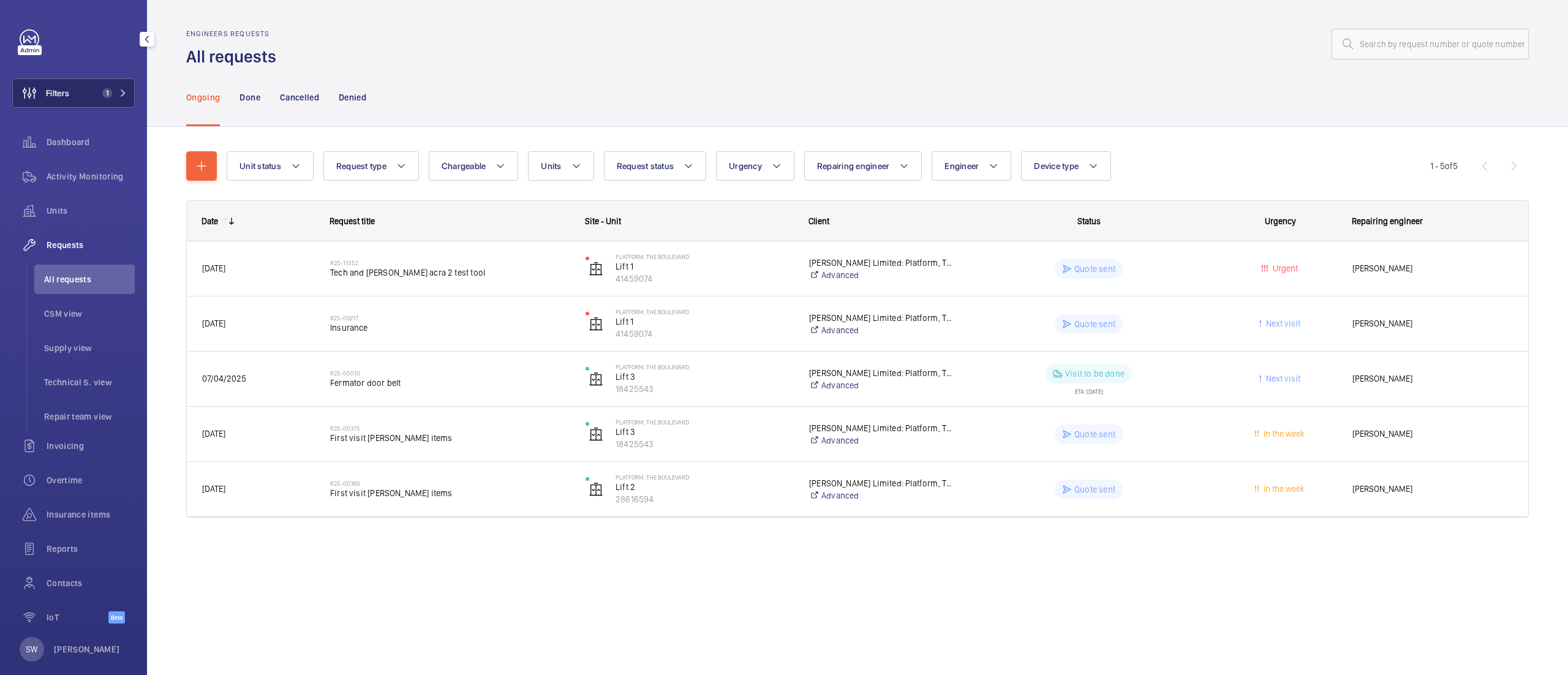
click at [110, 97] on span "1" at bounding box center [112, 93] width 29 height 10
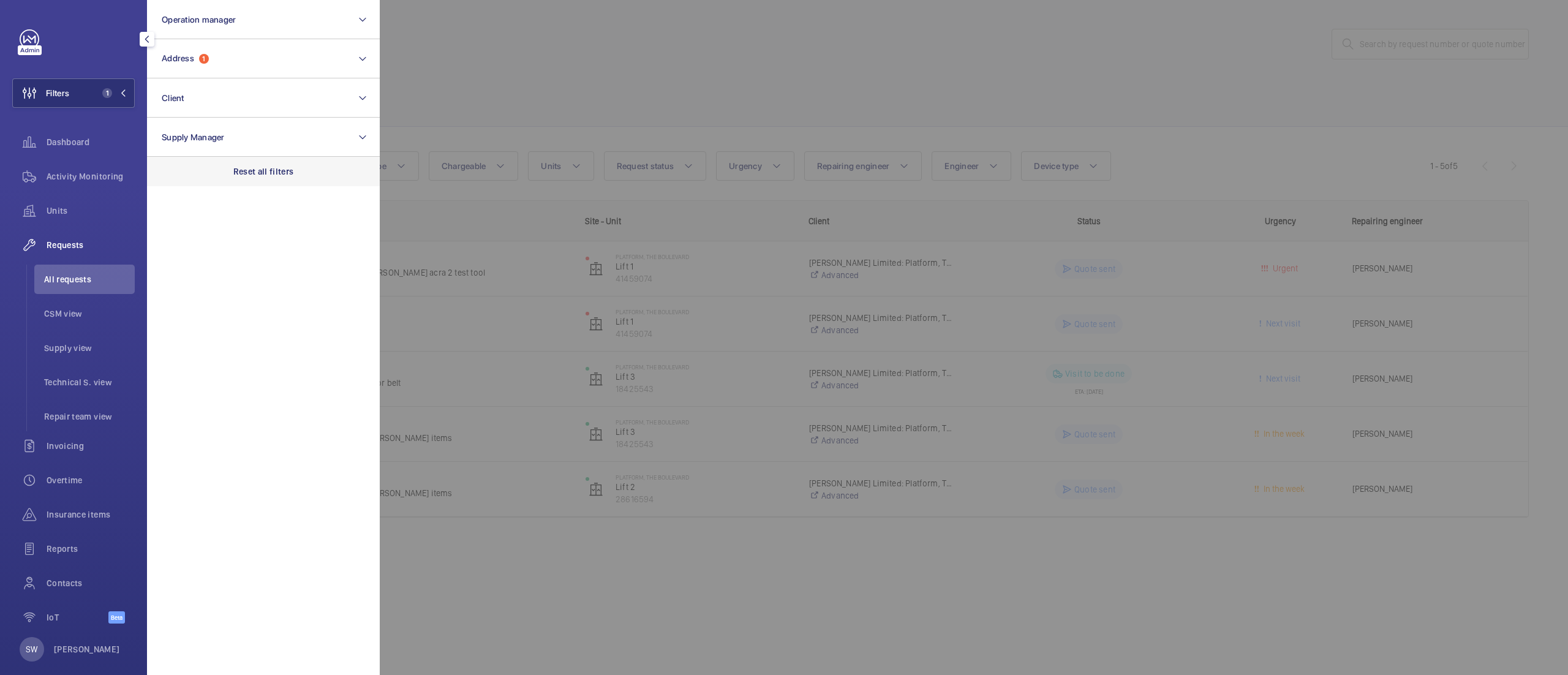
click at [255, 163] on div "Reset all filters" at bounding box center [264, 171] width 233 height 29
click at [219, 95] on button "Client" at bounding box center [264, 98] width 233 height 39
type input "oaks"
drag, startPoint x: 239, startPoint y: 177, endPoint x: 236, endPoint y: 203, distance: 26.2
click at [236, 203] on ul "Four Oaks House Limited [GEOGRAPHIC_DATA] - [GEOGRAPHIC_DATA]" at bounding box center [264, 192] width 231 height 59
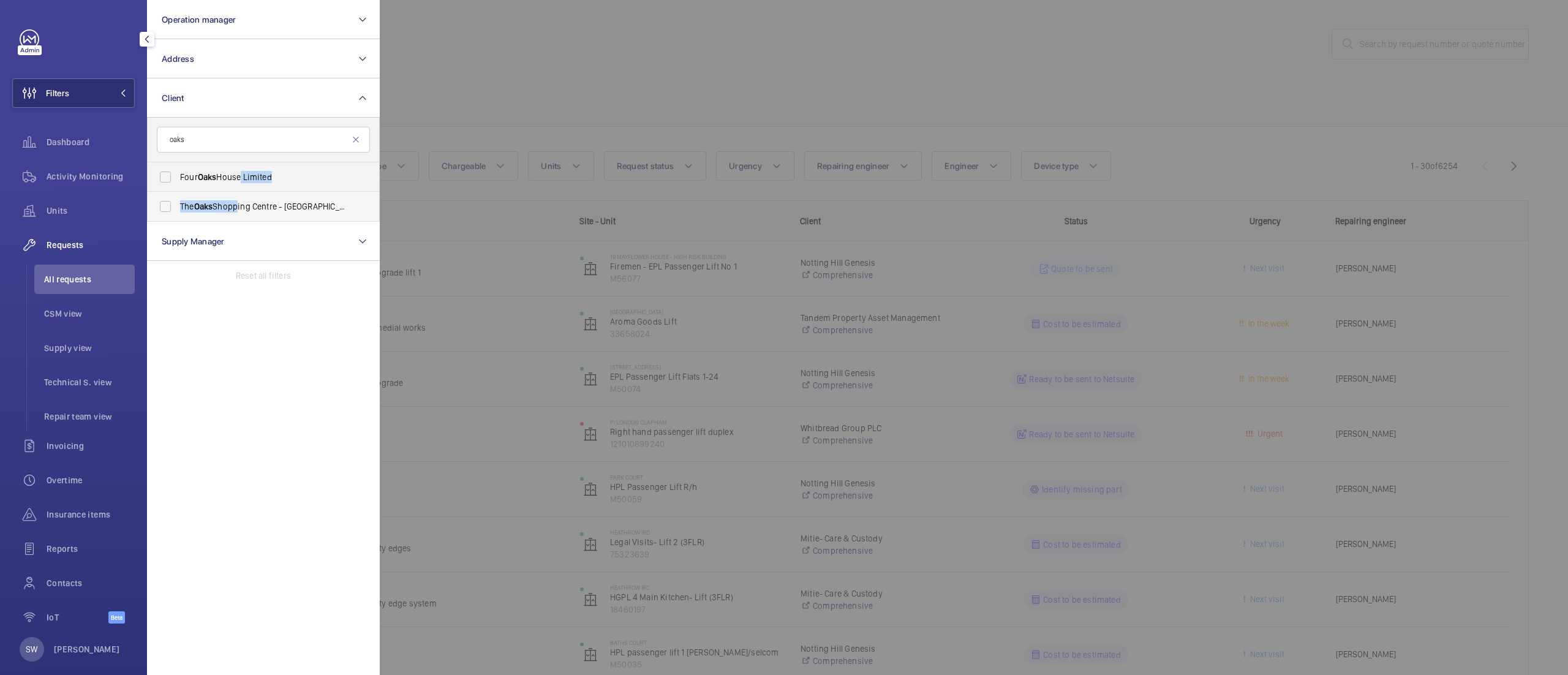
click at [236, 203] on span "[GEOGRAPHIC_DATA] - [GEOGRAPHIC_DATA]" at bounding box center [264, 207] width 168 height 12
click at [177, 203] on input "[GEOGRAPHIC_DATA] - [GEOGRAPHIC_DATA]" at bounding box center [166, 207] width 25 height 25
checkbox input "true"
click at [716, 84] on div at bounding box center [1164, 338] width 1568 height 675
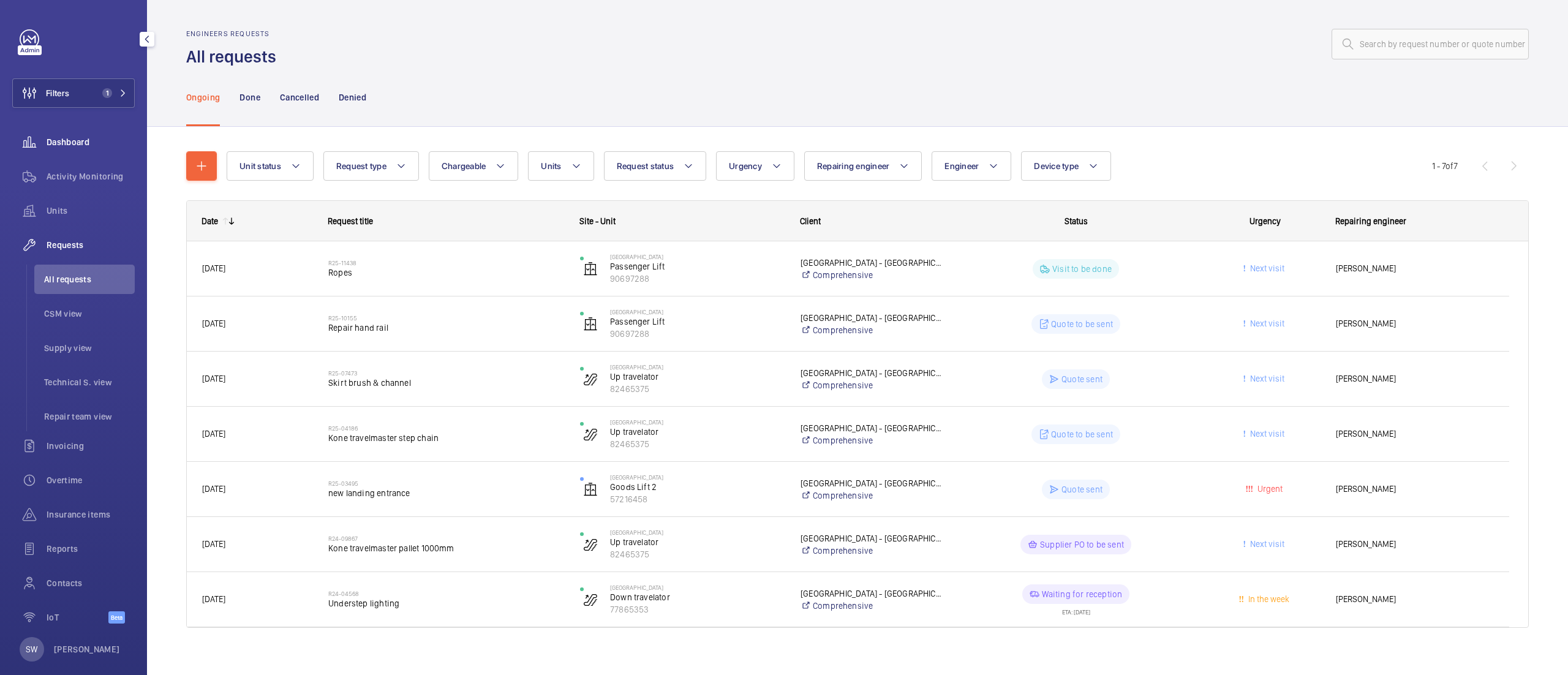
click at [68, 141] on span "Dashboard" at bounding box center [90, 142] width 88 height 12
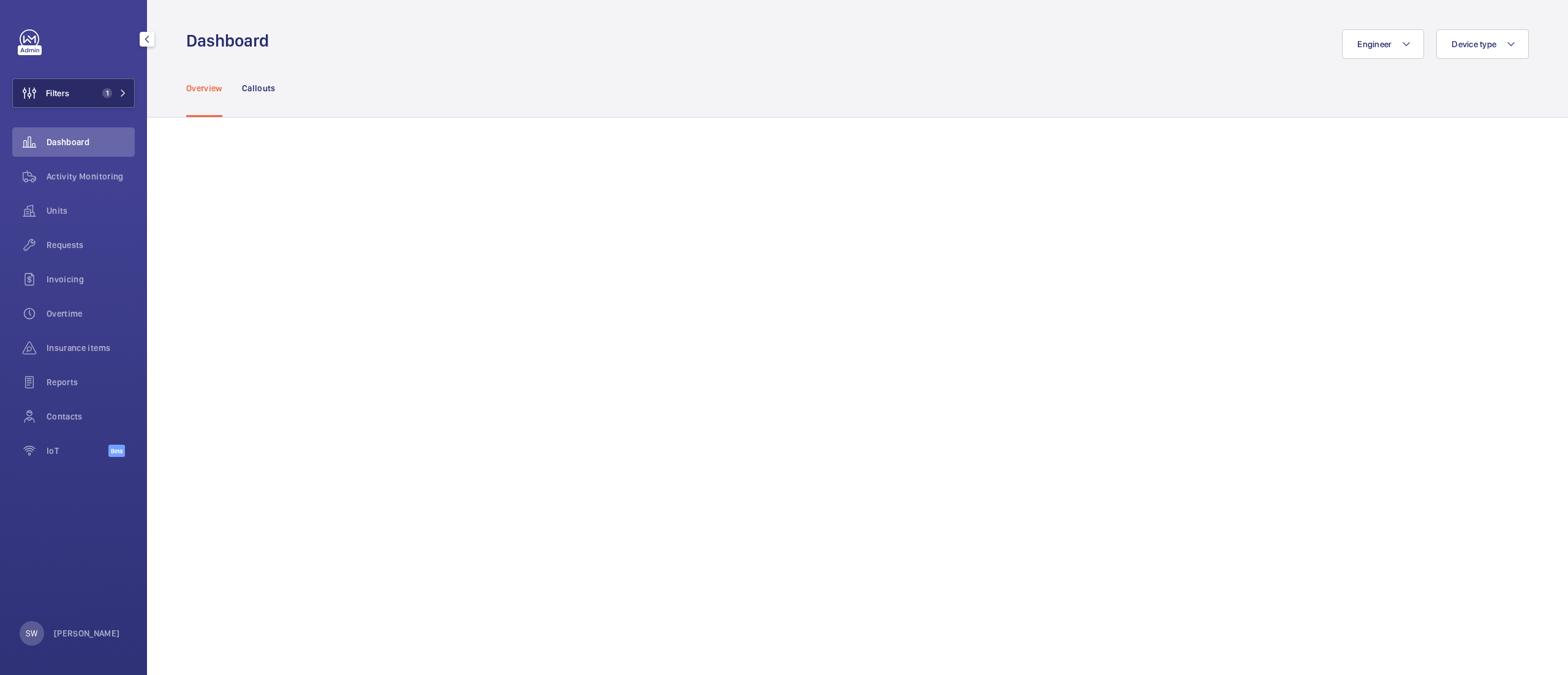
click at [96, 98] on button "Filters 1" at bounding box center [73, 93] width 123 height 29
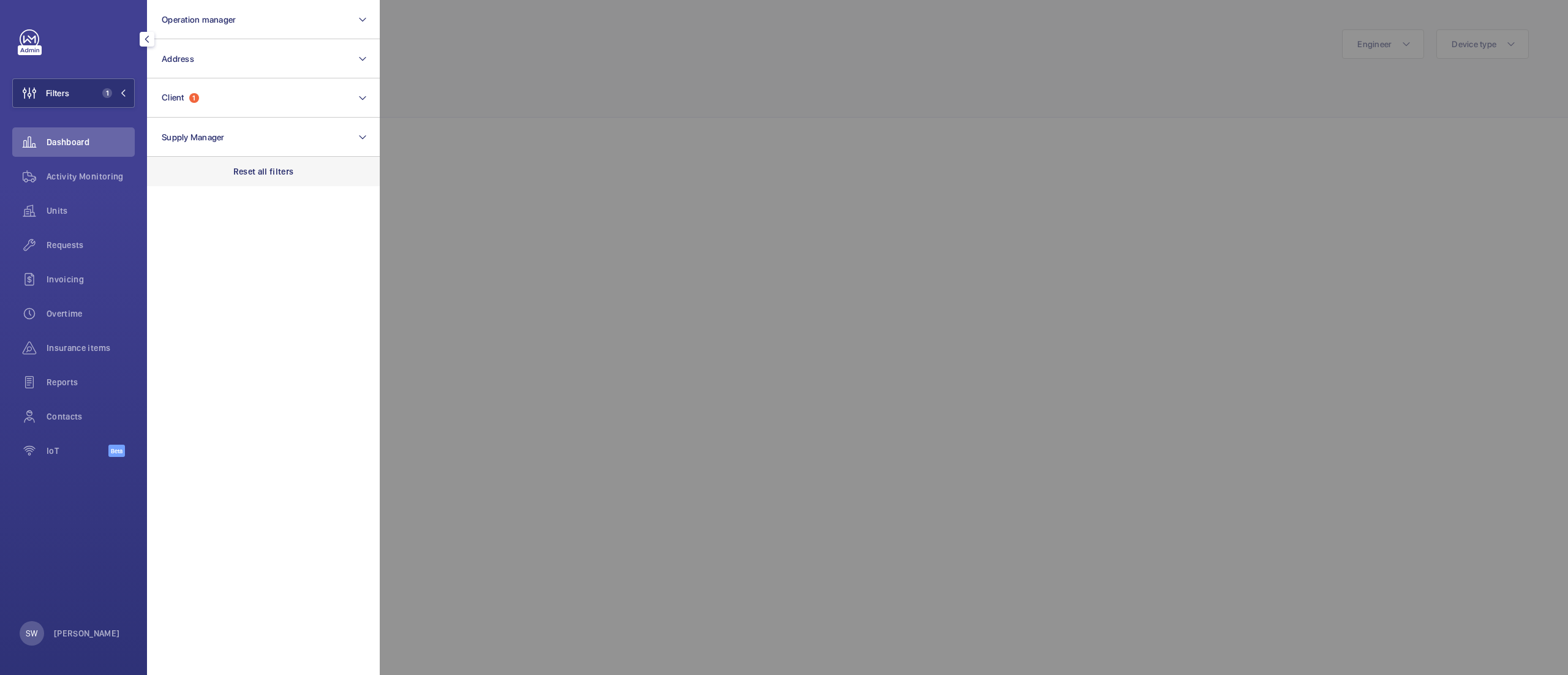
click at [250, 162] on div "Reset all filters" at bounding box center [264, 171] width 233 height 29
click at [69, 217] on div "Units" at bounding box center [73, 210] width 123 height 29
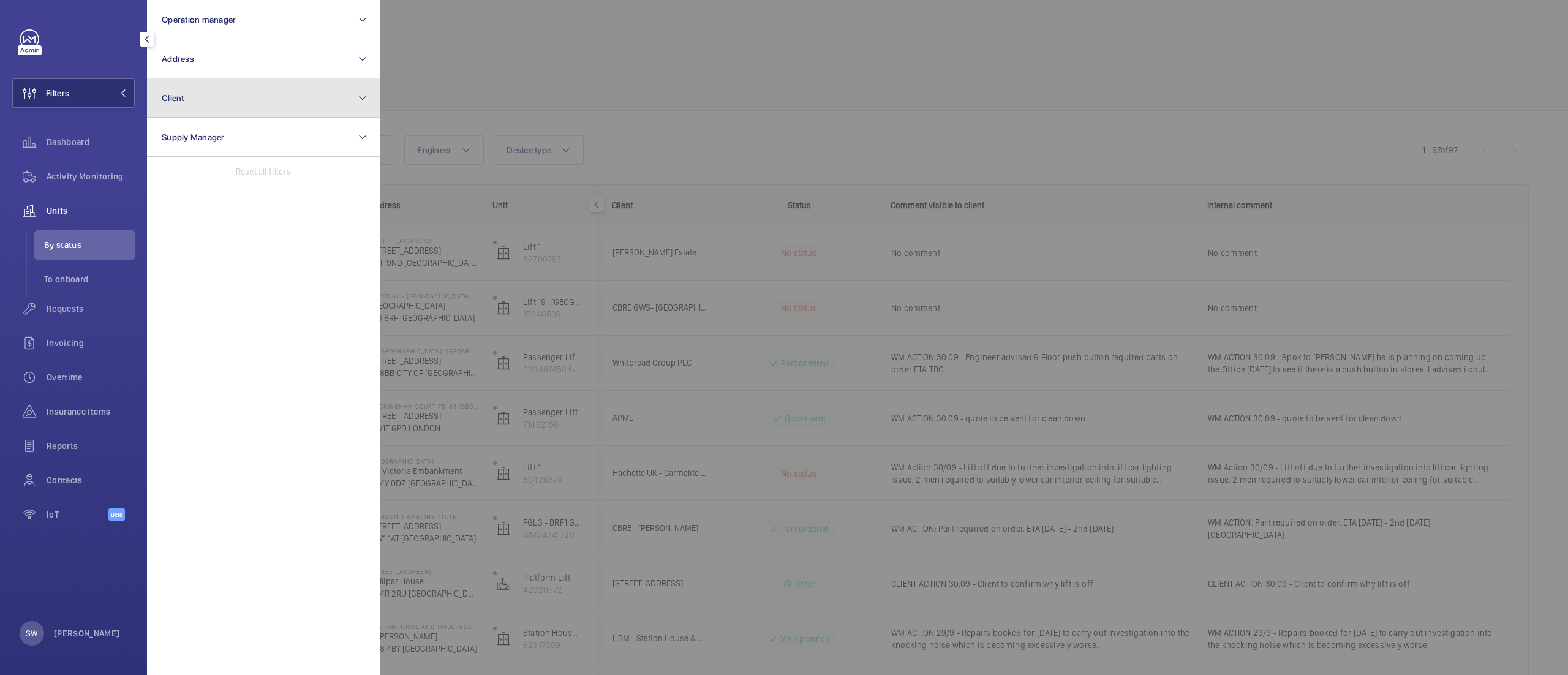
click at [270, 104] on button "Client" at bounding box center [264, 98] width 233 height 39
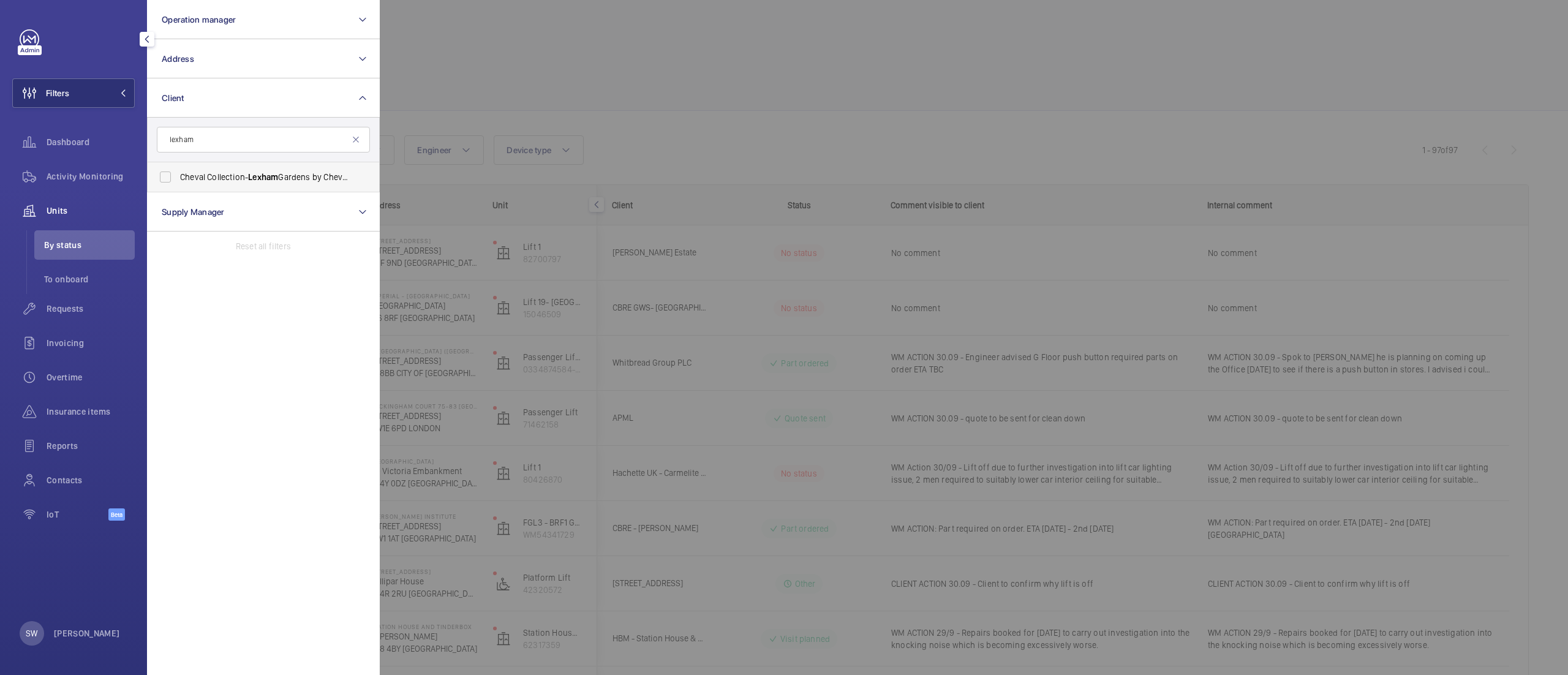
type input "lexham"
click at [217, 179] on span "Cheval Collection- [GEOGRAPHIC_DATA] by Cheval Maison" at bounding box center [264, 177] width 168 height 12
click at [177, 179] on input "Cheval Collection- [GEOGRAPHIC_DATA] by Cheval Maison" at bounding box center [166, 177] width 25 height 25
checkbox input "true"
click at [717, 103] on div at bounding box center [1164, 338] width 1568 height 675
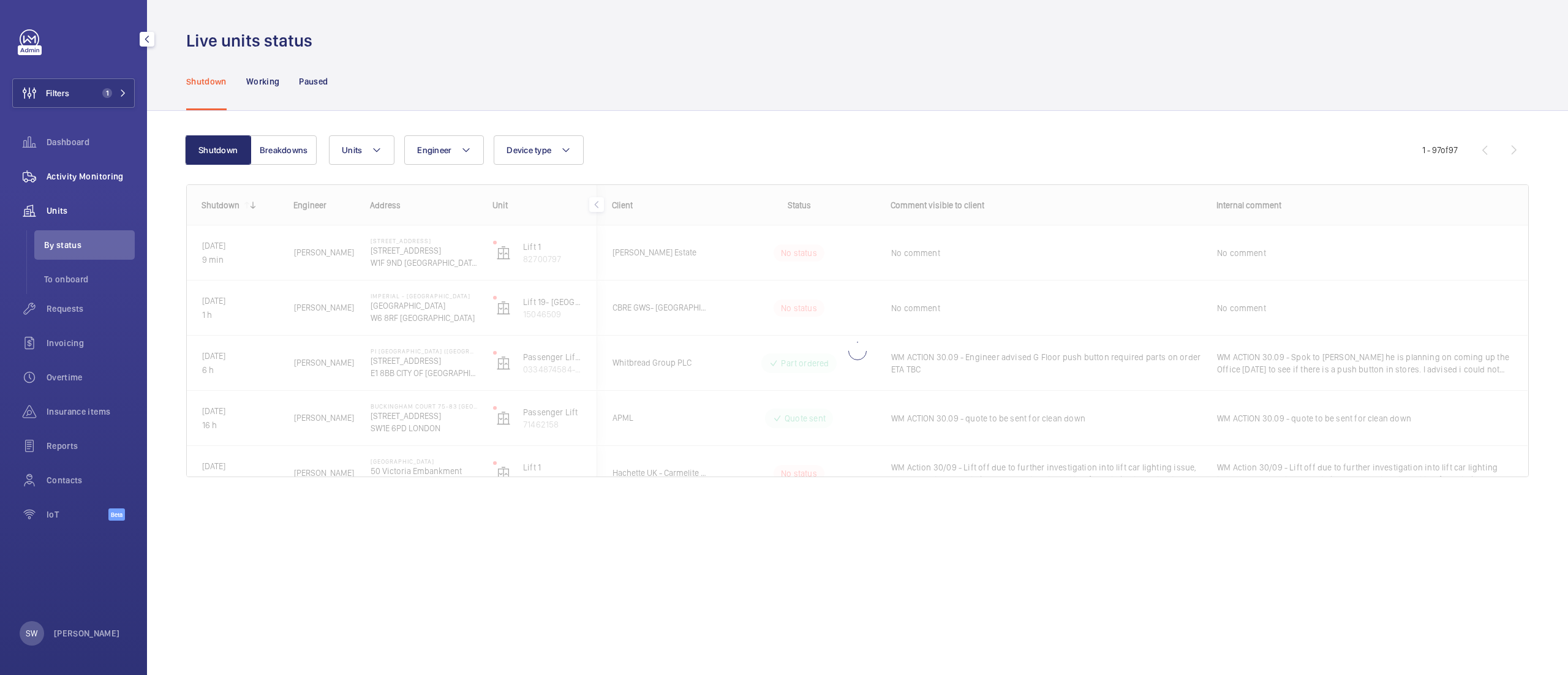
click at [92, 186] on div "Activity Monitoring" at bounding box center [73, 176] width 123 height 29
